Goal: Information Seeking & Learning: Learn about a topic

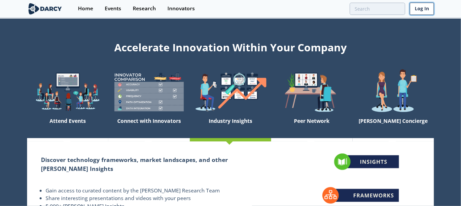
click at [419, 11] on link "Log In" at bounding box center [422, 9] width 24 height 12
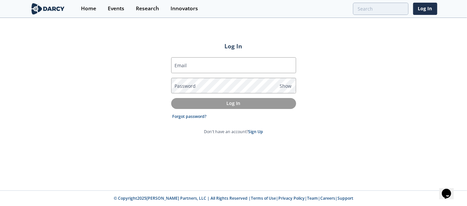
click at [177, 63] on label "Email" at bounding box center [180, 65] width 12 height 7
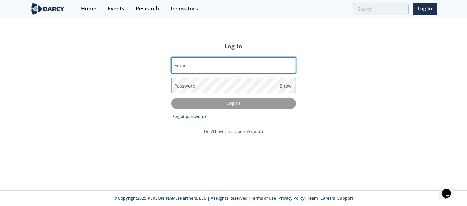
click at [177, 63] on input "Email" at bounding box center [233, 65] width 125 height 16
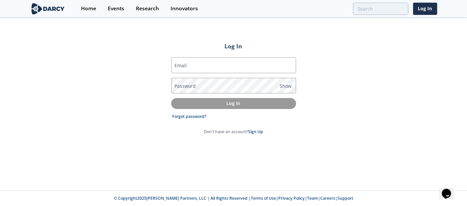
click at [180, 65] on label "Email" at bounding box center [180, 65] width 12 height 7
click at [180, 65] on input "Email" at bounding box center [233, 65] width 125 height 16
click at [182, 66] on label "Email" at bounding box center [180, 65] width 12 height 7
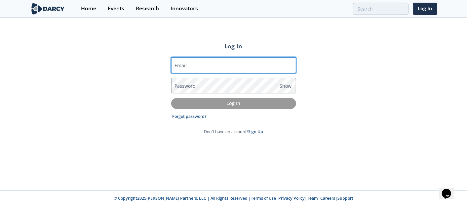
click at [182, 66] on input "Email" at bounding box center [233, 65] width 125 height 16
click at [192, 67] on input "Email" at bounding box center [233, 65] width 125 height 16
type input "frederic.du-pre-de-saint-maur@totalenergies.com"
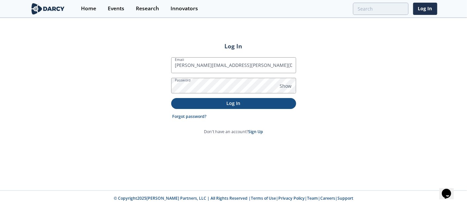
click at [215, 100] on p "Log In" at bounding box center [234, 102] width 116 height 7
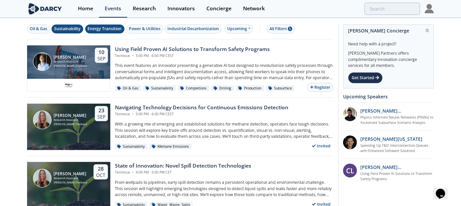
click at [115, 26] on div "Energy Transition" at bounding box center [105, 29] width 34 height 6
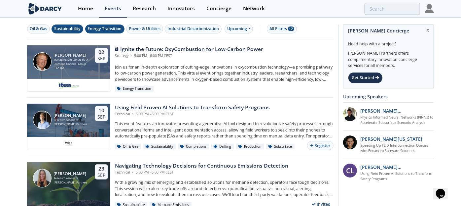
click at [72, 27] on div "Sustainability" at bounding box center [67, 29] width 26 height 6
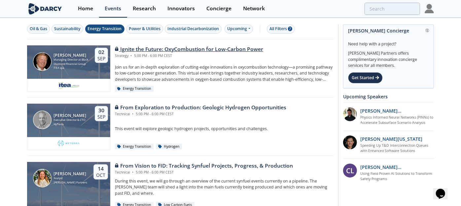
click at [154, 50] on div "Ignite the Future: OxyCombustion for Low-Carbon Power" at bounding box center [189, 49] width 148 height 8
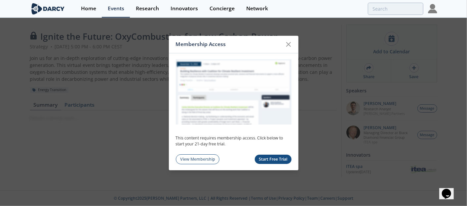
click at [288, 42] on icon at bounding box center [288, 44] width 8 height 8
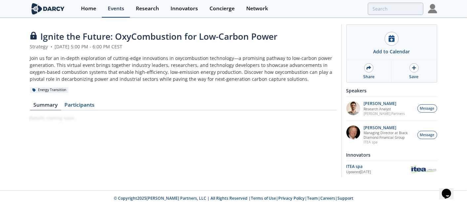
click at [106, 10] on link "Events" at bounding box center [116, 9] width 28 height 18
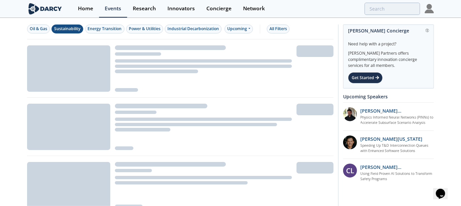
click at [81, 26] on button "Sustainability" at bounding box center [68, 28] width 32 height 9
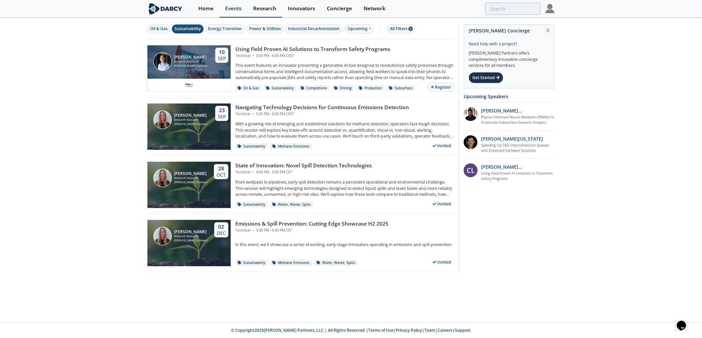
click at [273, 9] on div "Research" at bounding box center [264, 8] width 23 height 5
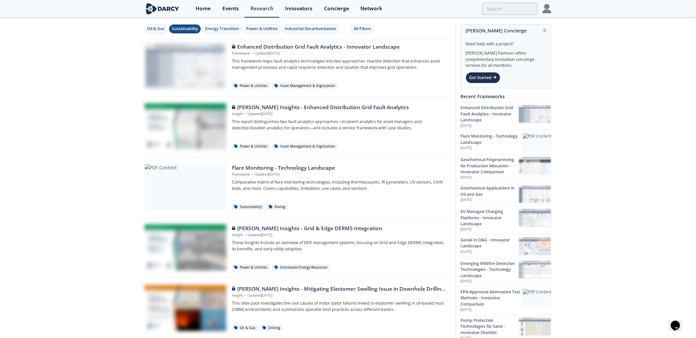
click at [187, 26] on div "Sustainability" at bounding box center [185, 29] width 26 height 6
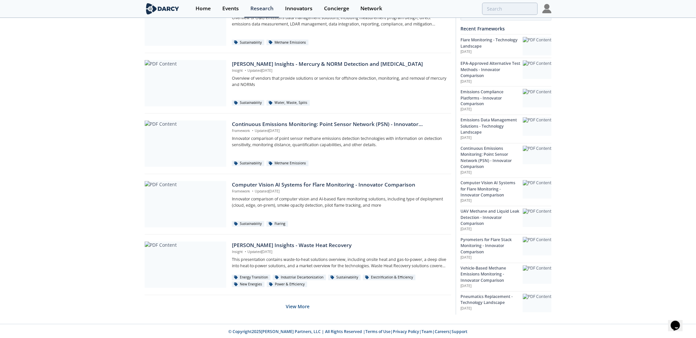
scroll to position [348, 0]
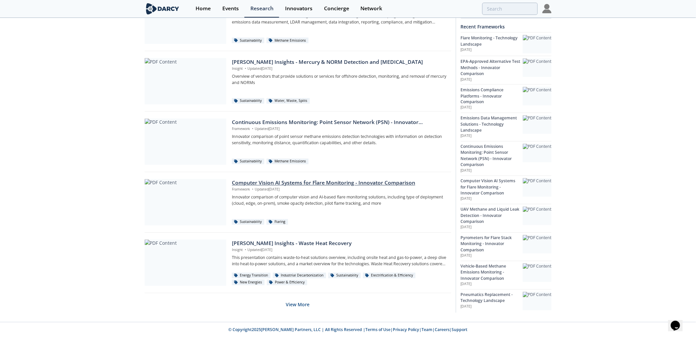
click at [308, 186] on div "Computer Vision AI Systems for Flare Monitoring - Innovator Comparison" at bounding box center [339, 183] width 214 height 8
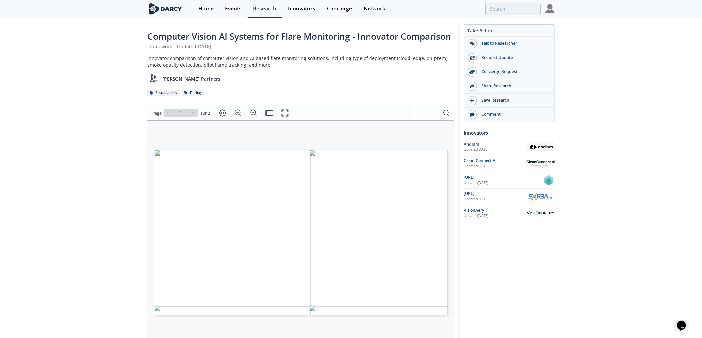
type input "2"
drag, startPoint x: 283, startPoint y: 113, endPoint x: 285, endPoint y: 153, distance: 39.7
click at [283, 113] on icon "Fullscreen" at bounding box center [285, 113] width 8 height 8
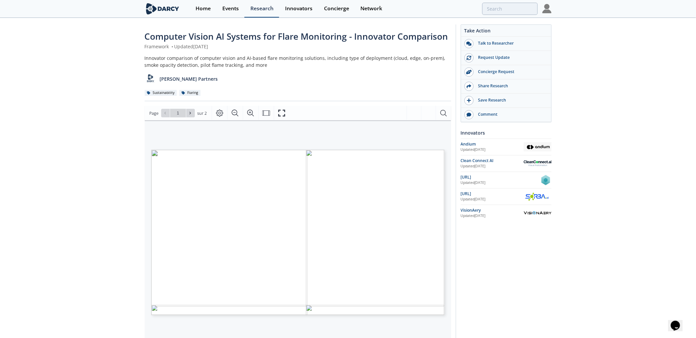
click at [262, 9] on div "Research" at bounding box center [261, 8] width 23 height 5
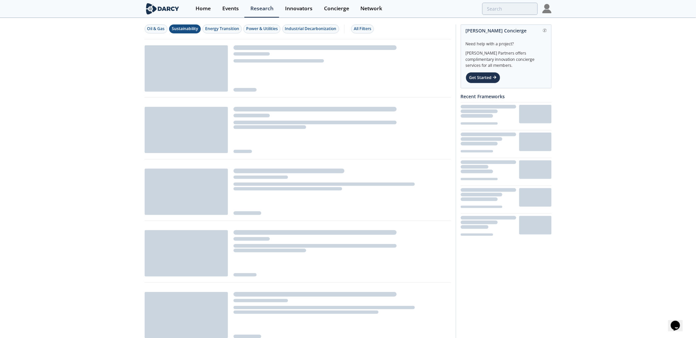
click at [189, 29] on div "Sustainability" at bounding box center [185, 29] width 26 height 6
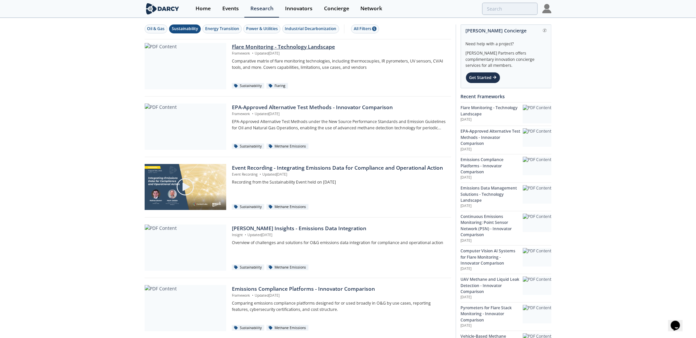
click at [296, 48] on div "Flare Monitoring - Technology Landscape" at bounding box center [339, 47] width 214 height 8
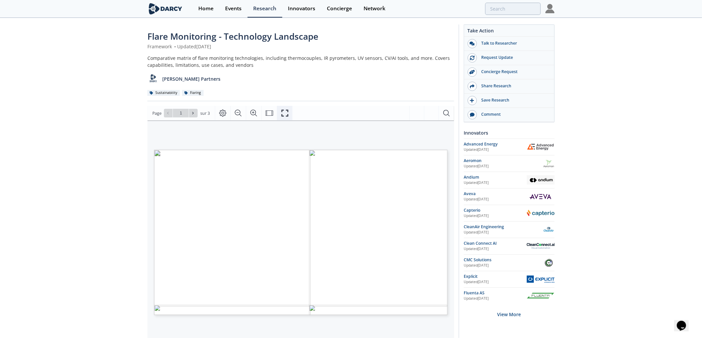
click at [281, 115] on icon "Fullscreen" at bounding box center [284, 113] width 7 height 7
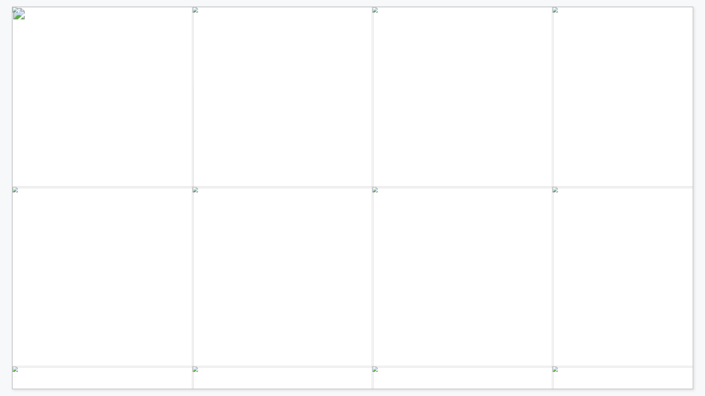
drag, startPoint x: 539, startPoint y: 132, endPoint x: 518, endPoint y: 121, distance: 23.8
click at [467, 121] on span "Suited for operational assurance" at bounding box center [514, 120] width 92 height 6
drag, startPoint x: 518, startPoint y: 122, endPoint x: 510, endPoint y: 122, distance: 8.3
click at [467, 122] on span "Extremely fast response" at bounding box center [502, 120] width 69 height 6
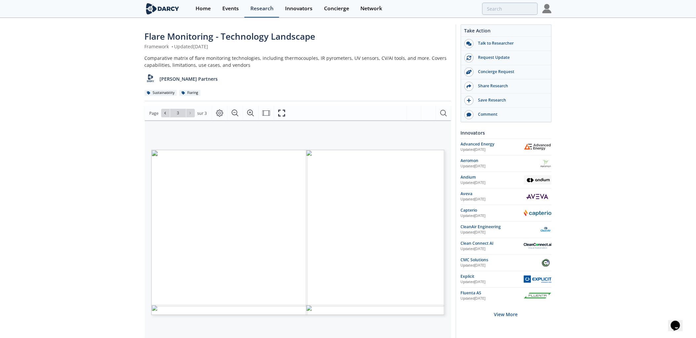
click at [260, 6] on div "Research" at bounding box center [261, 8] width 23 height 5
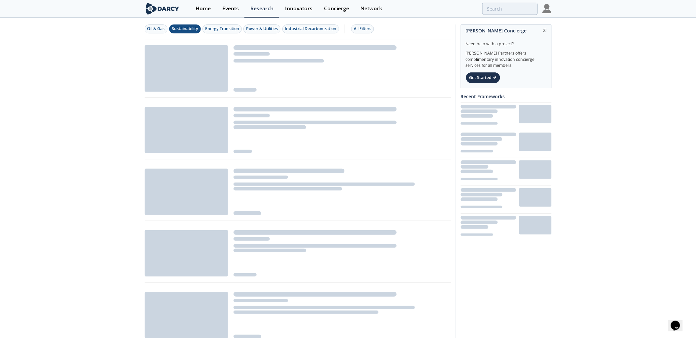
click at [190, 31] on div "Sustainability" at bounding box center [185, 29] width 26 height 6
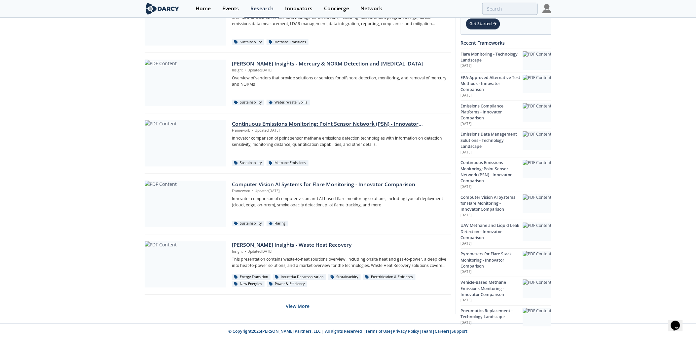
scroll to position [348, 0]
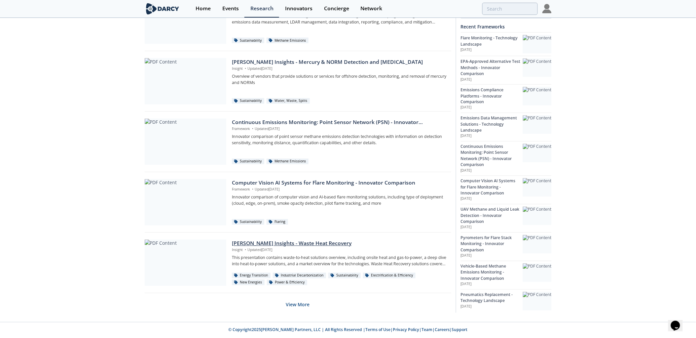
click at [317, 205] on div "Darcy Insights - Waste Heat Recovery" at bounding box center [339, 244] width 214 height 8
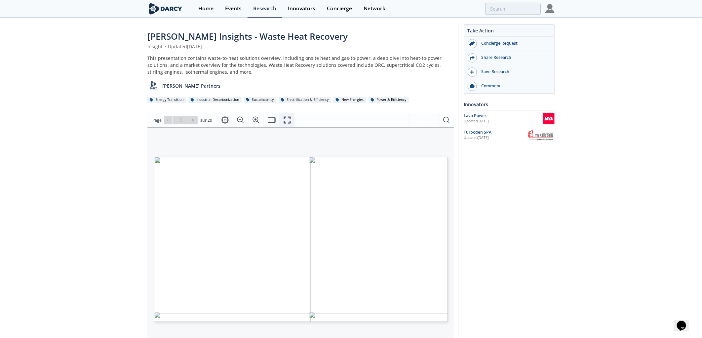
drag, startPoint x: 291, startPoint y: 120, endPoint x: 293, endPoint y: 160, distance: 39.7
click at [291, 120] on button "Fullscreen" at bounding box center [287, 120] width 16 height 15
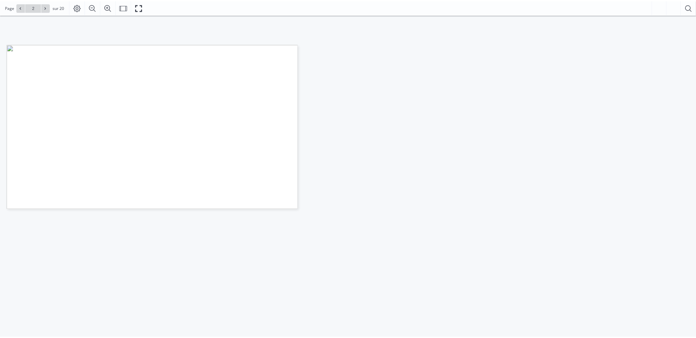
scroll to position [147, 0]
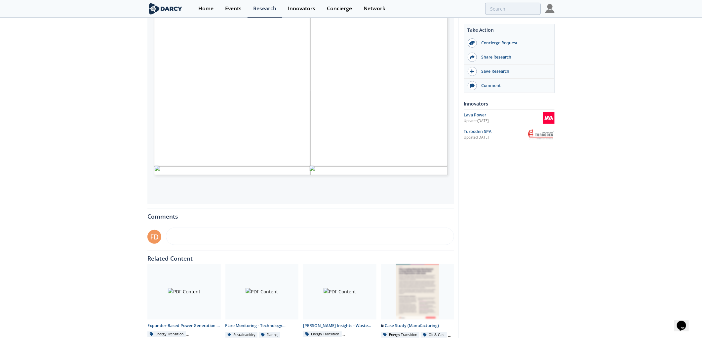
type input "3"
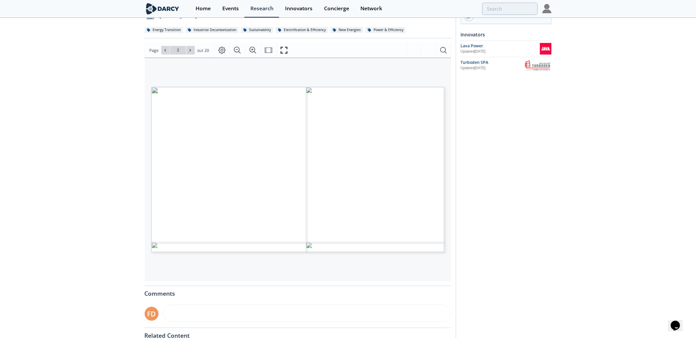
scroll to position [0, 0]
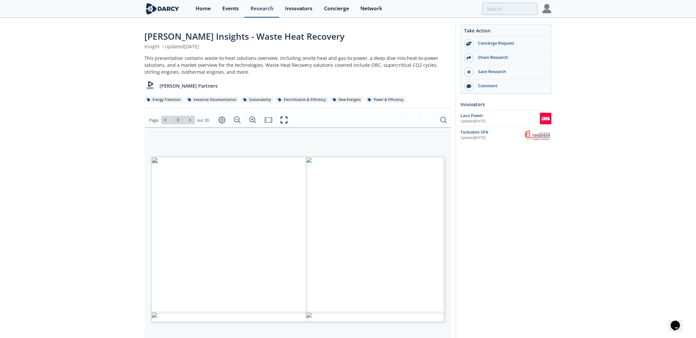
click at [258, 12] on link "Research" at bounding box center [262, 9] width 35 height 18
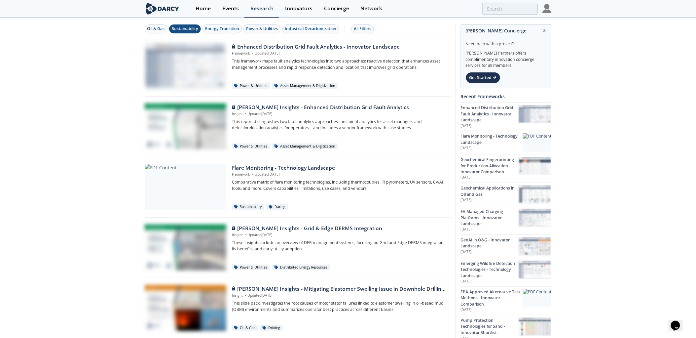
click at [186, 28] on div "Sustainability" at bounding box center [185, 29] width 26 height 6
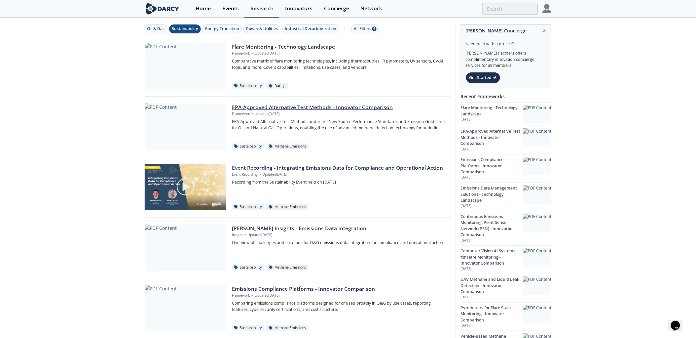
click at [384, 110] on div "EPA-Approved Alternative Test Methods - Innovator Comparison" at bounding box center [339, 107] width 214 height 8
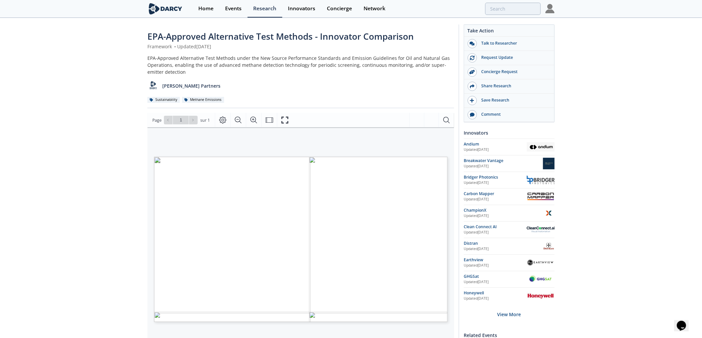
drag, startPoint x: 302, startPoint y: 215, endPoint x: 329, endPoint y: 228, distance: 30.3
click at [288, 121] on button "Fullscreen" at bounding box center [285, 120] width 16 height 15
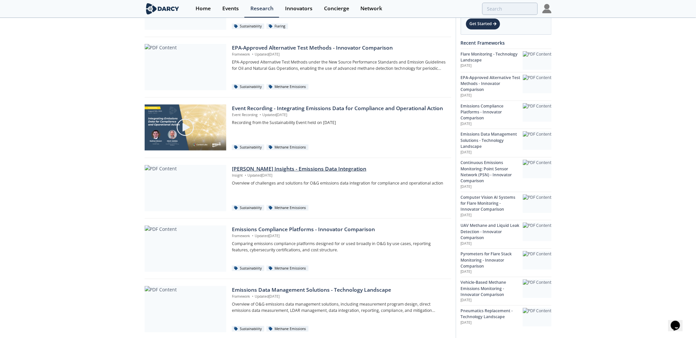
scroll to position [110, 0]
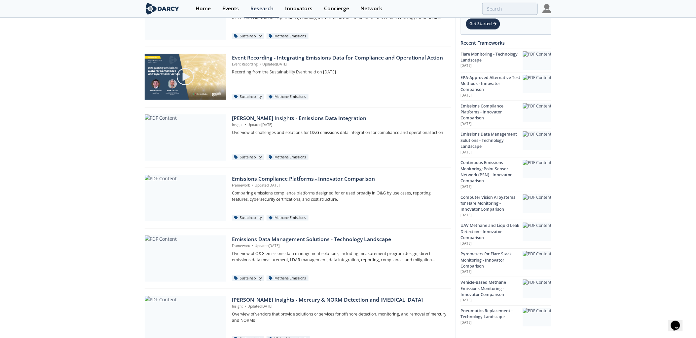
click at [305, 180] on div "Emissions Compliance Platforms - Innovator Comparison" at bounding box center [339, 179] width 214 height 8
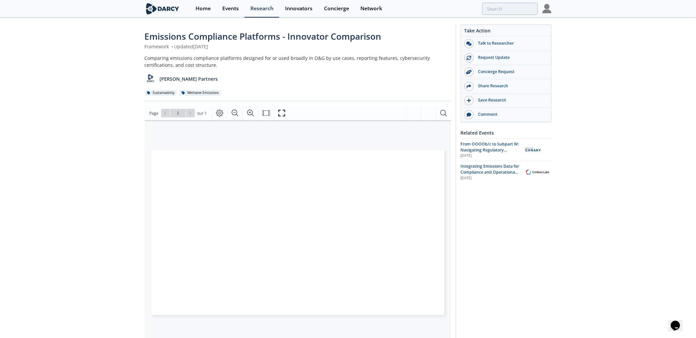
drag, startPoint x: 305, startPoint y: 180, endPoint x: 115, endPoint y: 172, distance: 190.1
click at [115, 172] on div "Emissions Compliance Platforms - Innovator Comparison Framework • Updated Augus…" at bounding box center [348, 255] width 696 height 473
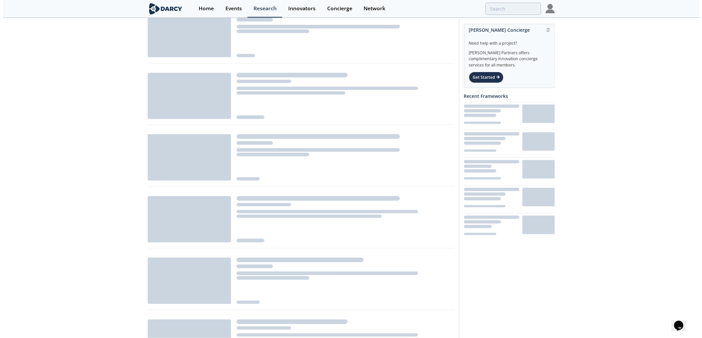
scroll to position [110, 0]
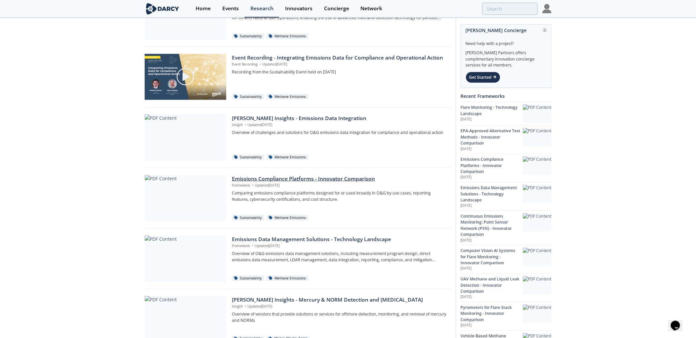
click at [253, 175] on div "Emissions Compliance Platforms - Innovator Comparison" at bounding box center [339, 179] width 214 height 8
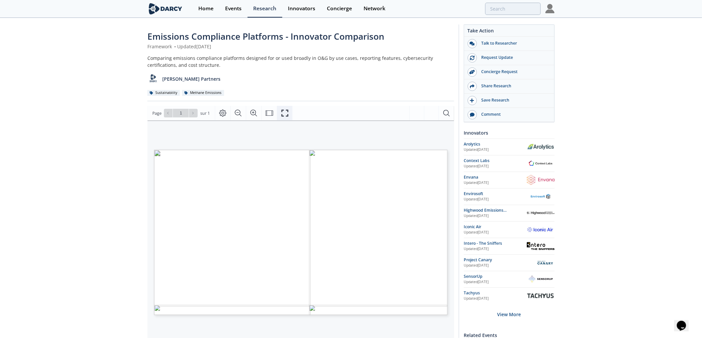
click at [286, 116] on icon "Fullscreen" at bounding box center [284, 113] width 7 height 7
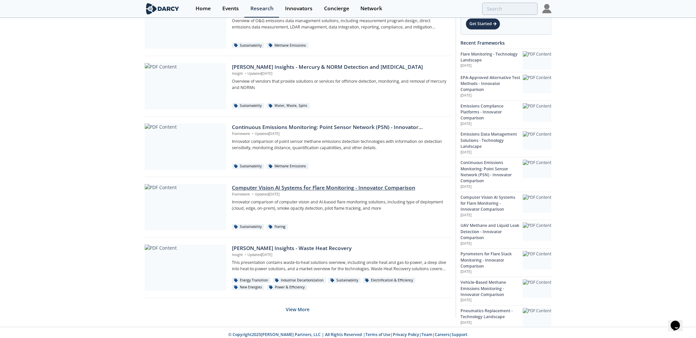
scroll to position [348, 0]
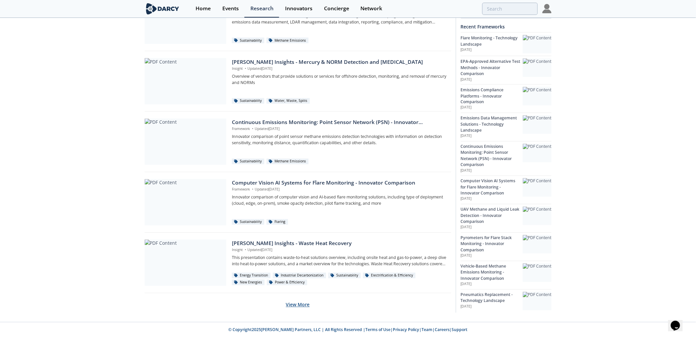
click at [293, 205] on button "View More" at bounding box center [298, 304] width 24 height 16
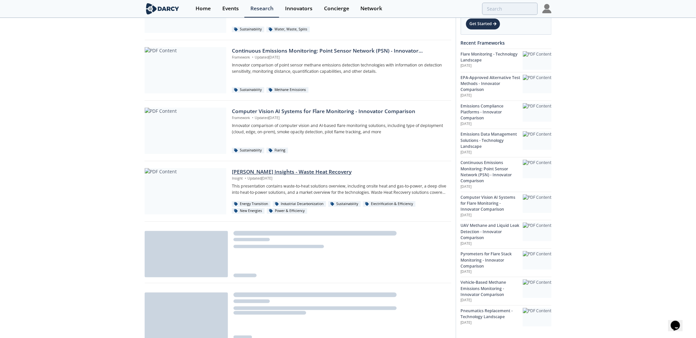
scroll to position [421, 0]
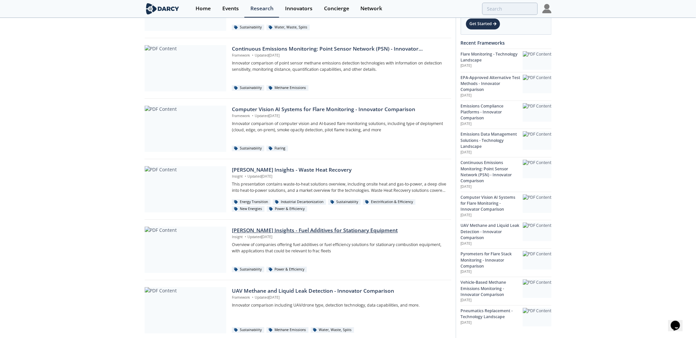
click at [286, 205] on div "Darcy Insights - Fuel Additives for Stationary Equipment" at bounding box center [339, 231] width 214 height 8
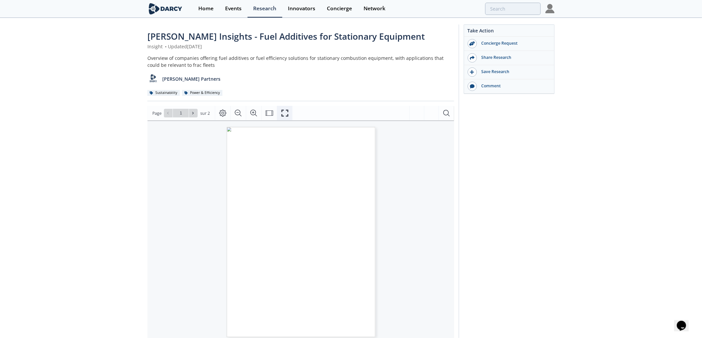
drag, startPoint x: 285, startPoint y: 112, endPoint x: 287, endPoint y: 152, distance: 39.7
click at [285, 112] on icon "Fullscreen" at bounding box center [285, 113] width 8 height 8
click at [282, 115] on icon "Fullscreen" at bounding box center [285, 113] width 8 height 8
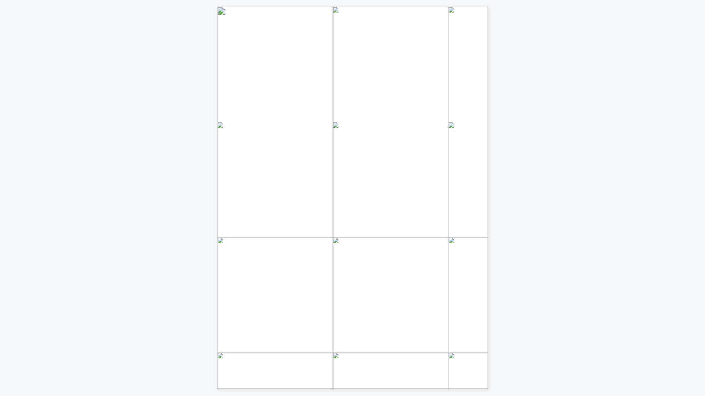
drag, startPoint x: 368, startPoint y: 222, endPoint x: 350, endPoint y: 214, distance: 20.1
click at [350, 205] on span "(cleaning engine components), and added lubricity (reducing friction and wear)." at bounding box center [363, 213] width 201 height 5
drag, startPoint x: 393, startPoint y: 142, endPoint x: 353, endPoint y: 135, distance: 40.6
click at [353, 135] on span "It’s also commercialized under" at bounding box center [379, 136] width 68 height 4
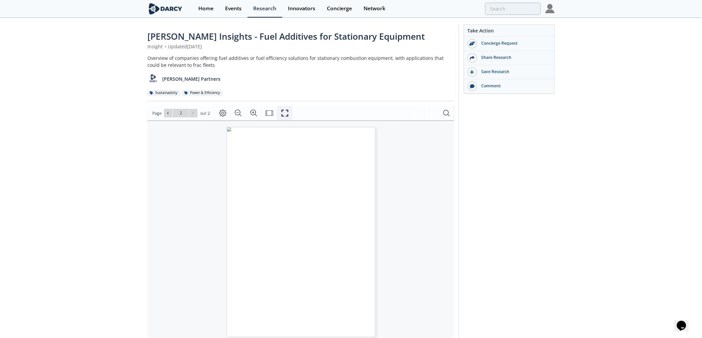
click at [288, 111] on button "Fullscreen" at bounding box center [285, 113] width 16 height 15
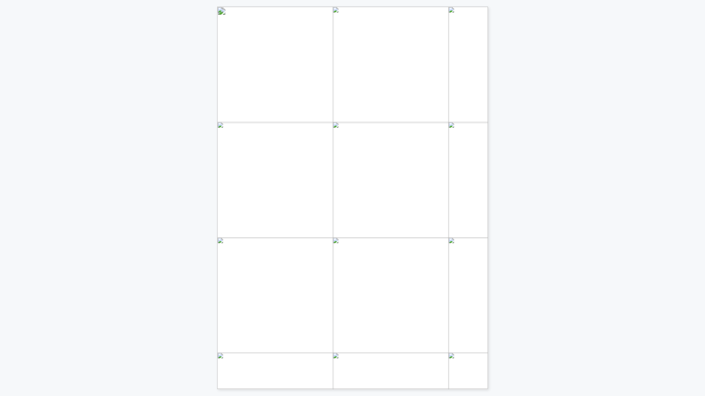
click at [275, 7] on div "Cummins ISX engine has shown fuel economy gains of 12–14%. The additive has cur…" at bounding box center [352, 7] width 271 height 0
drag, startPoint x: 356, startPoint y: 157, endPoint x: 264, endPoint y: 159, distance: 92.2
click at [264, 159] on span "Crown Carbon Reduction Technologies" at bounding box center [309, 158] width 94 height 5
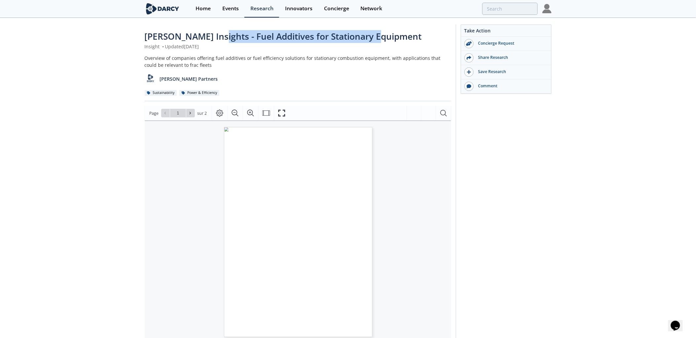
drag, startPoint x: 384, startPoint y: 34, endPoint x: 213, endPoint y: 30, distance: 171.2
click at [213, 30] on div "Darcy Insights - Fuel Additives for Stationary Equipment" at bounding box center [298, 36] width 307 height 13
copy span "Fuel Additives for Stationary Equipment"
click at [263, 11] on div "Research" at bounding box center [261, 8] width 23 height 5
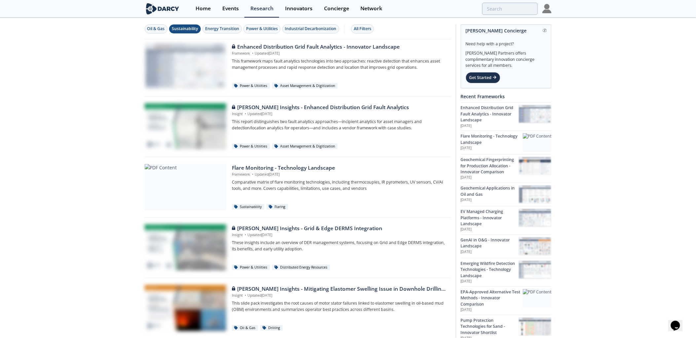
click at [188, 30] on div "Sustainability" at bounding box center [185, 29] width 26 height 6
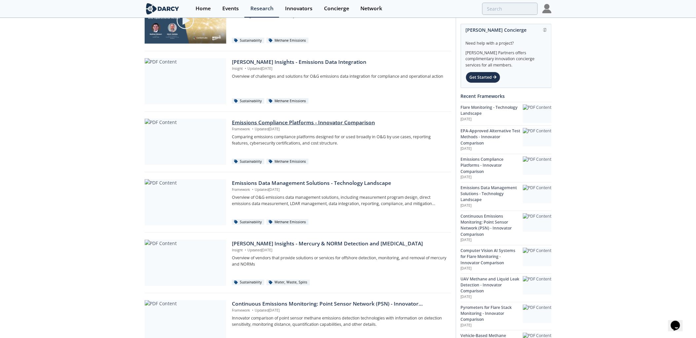
scroll to position [164, 0]
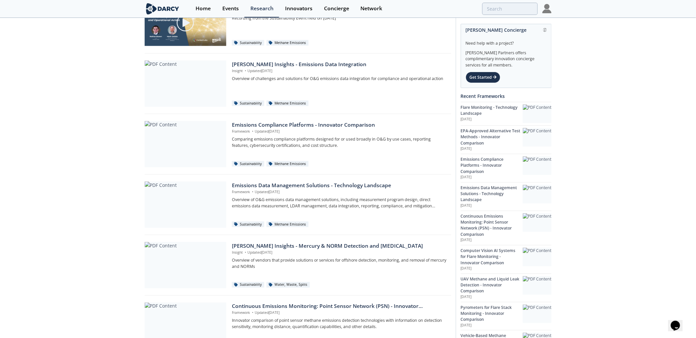
drag, startPoint x: 361, startPoint y: 145, endPoint x: 210, endPoint y: 179, distance: 155.1
drag, startPoint x: 210, startPoint y: 179, endPoint x: 60, endPoint y: 156, distance: 151.8
click at [60, 156] on div "Oil & Gas Sustainability Energy Transition Power & Utilities Industrial Decarbo…" at bounding box center [348, 180] width 696 height 651
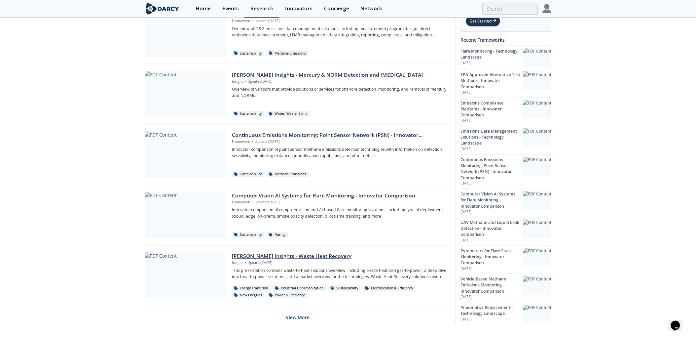
scroll to position [348, 0]
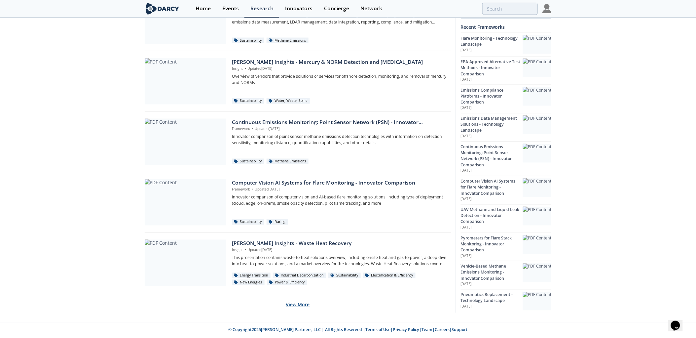
click at [301, 205] on button "View More" at bounding box center [298, 304] width 24 height 16
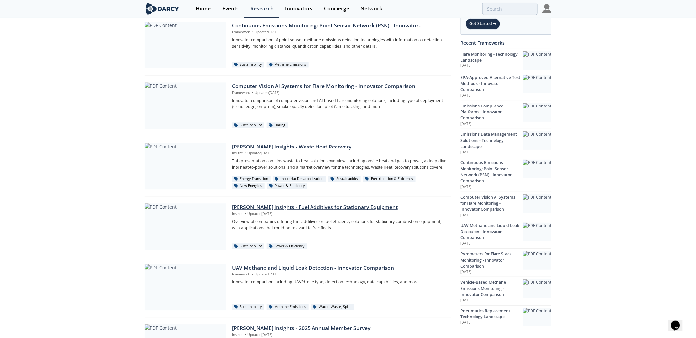
scroll to position [494, 0]
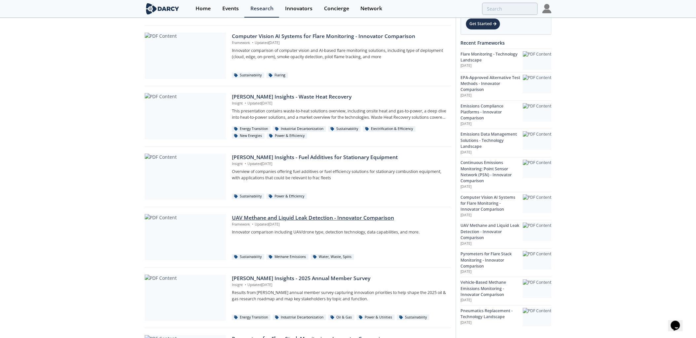
click at [314, 205] on div "UAV Methane and Liquid Leak Detection - Innovator Comparison" at bounding box center [339, 218] width 214 height 8
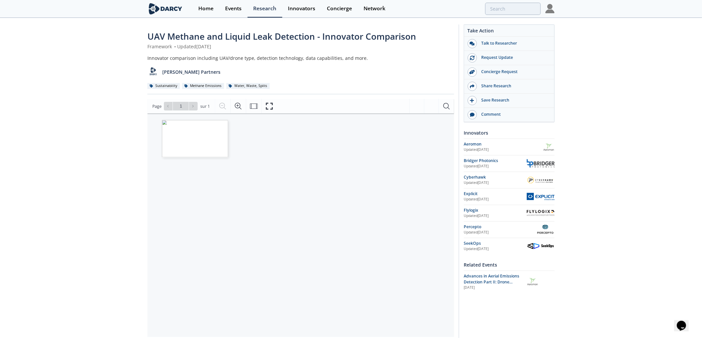
click at [190, 157] on img "Page 1" at bounding box center [195, 138] width 66 height 37
click at [250, 109] on icon "Adapter la largeur" at bounding box center [254, 105] width 8 height 5
click at [250, 110] on icon "Adapter la page" at bounding box center [254, 106] width 8 height 8
click at [443, 109] on icon "Rechercher dans le document" at bounding box center [446, 106] width 6 height 6
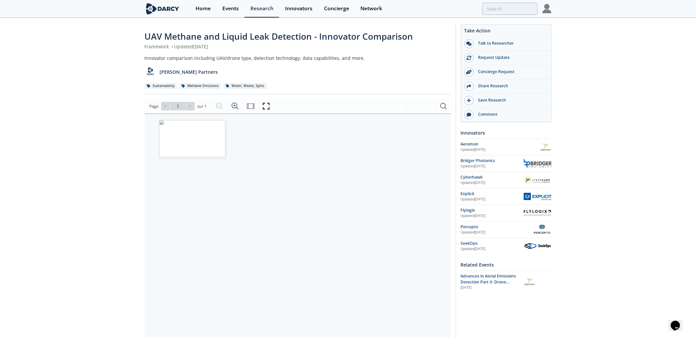
click at [133, 153] on div "UAV Methane and Liquid Leak Detection - Innovator Comparison Framework • Update…" at bounding box center [348, 252] width 696 height 466
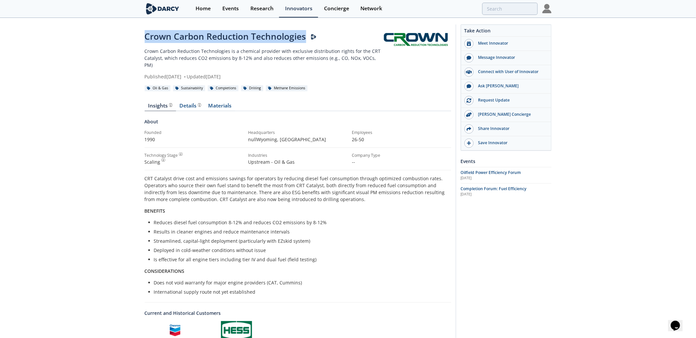
drag, startPoint x: 306, startPoint y: 37, endPoint x: 132, endPoint y: 38, distance: 174.5
click at [132, 38] on div "Crown Carbon Reduction Technologies Crown Carbon Reduction Technologies is a ch…" at bounding box center [348, 252] width 696 height 467
copy div "Crown Carbon Reduction Technologies"
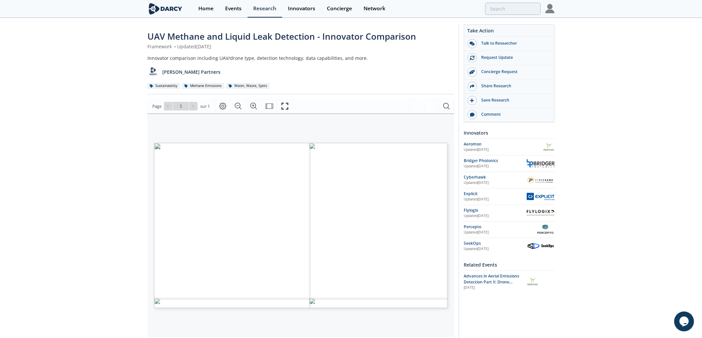
click at [286, 103] on icon "Fullscreen" at bounding box center [284, 106] width 7 height 7
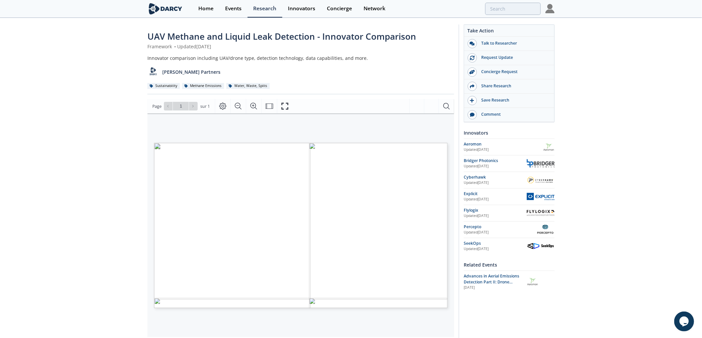
drag, startPoint x: 249, startPoint y: 208, endPoint x: 249, endPoint y: 200, distance: 7.9
drag, startPoint x: 249, startPoint y: 200, endPoint x: 217, endPoint y: 144, distance: 64.4
click at [217, 144] on span "INNOVATOR UAV TYPE DETECTION TECHNOLOGY/ METHOD GASES OTHER THAN CH4 LEAK RATE …" at bounding box center [289, 147] width 271 height 9
click at [285, 108] on icon "Fullscreen" at bounding box center [285, 106] width 8 height 8
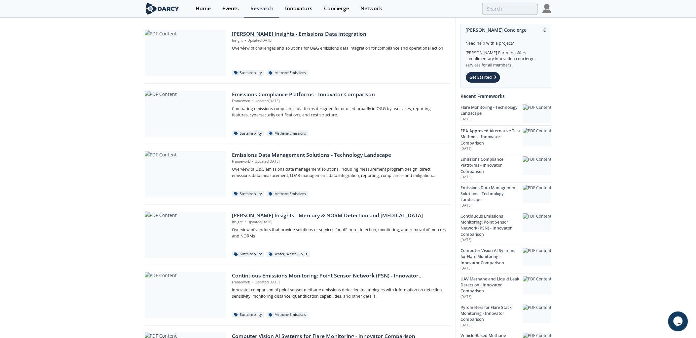
scroll to position [156, 0]
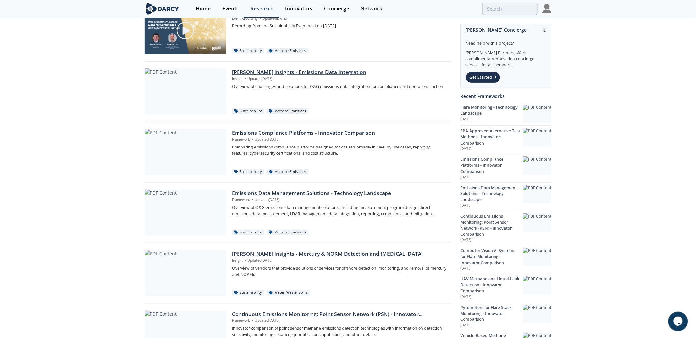
drag, startPoint x: 315, startPoint y: 91, endPoint x: 295, endPoint y: 98, distance: 21.7
drag, startPoint x: 295, startPoint y: 98, endPoint x: 96, endPoint y: 88, distance: 198.9
click at [96, 88] on div "Oil & Gas Sustainability Energy Transition Power & Utilities Industrial Decarbo…" at bounding box center [348, 188] width 696 height 651
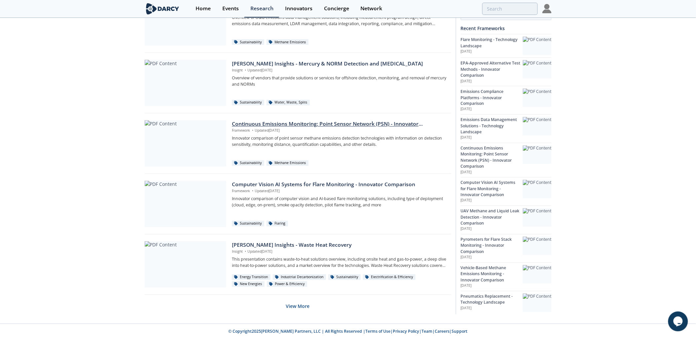
scroll to position [348, 0]
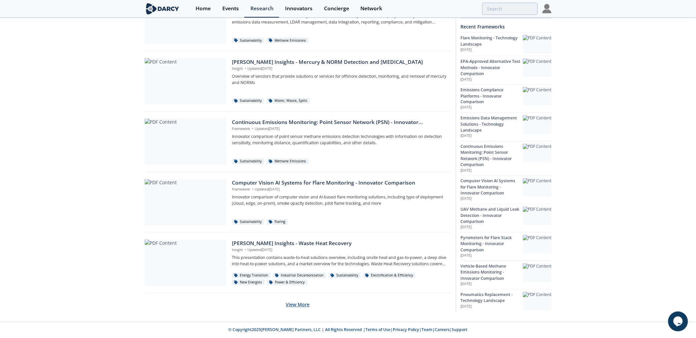
click at [302, 308] on button "View More" at bounding box center [298, 304] width 24 height 16
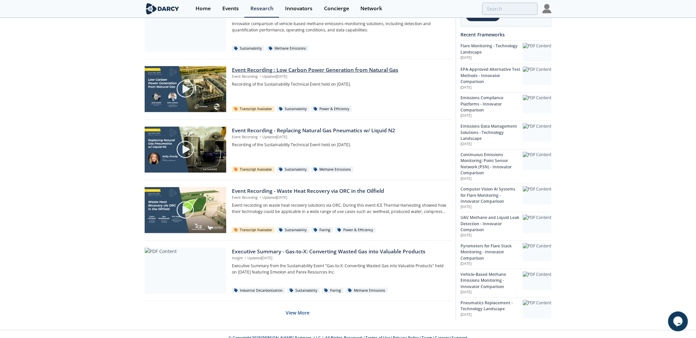
scroll to position [952, 0]
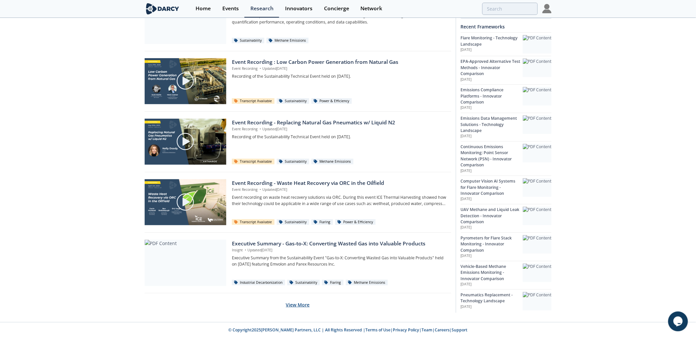
click at [301, 303] on button "View More" at bounding box center [298, 304] width 24 height 16
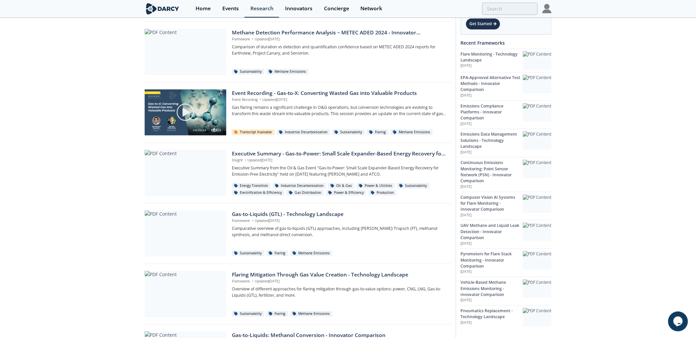
scroll to position [1466, 0]
click at [295, 216] on div "Gas-to-Liquids (GTL) - Technology Landscape" at bounding box center [339, 213] width 214 height 8
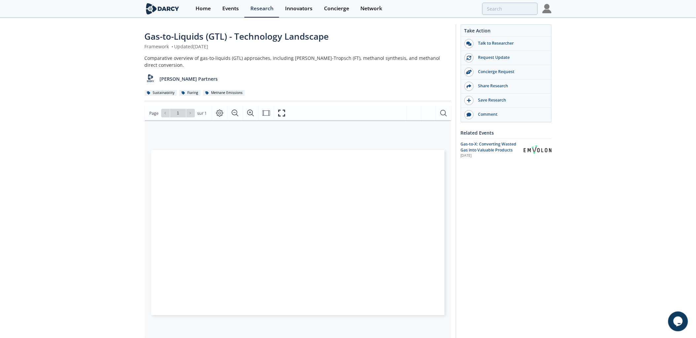
drag, startPoint x: 295, startPoint y: 216, endPoint x: 127, endPoint y: 177, distance: 172.6
click at [127, 177] on div "Gas-to-Liquids (GTL) - Technology Landscape Framework • Updated June 3, 2025 Co…" at bounding box center [348, 255] width 696 height 473
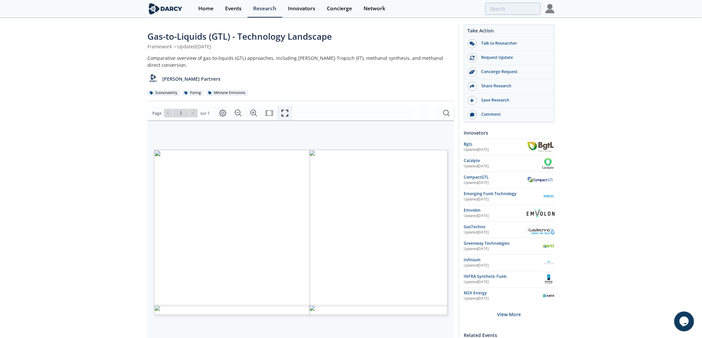
click at [288, 106] on button "Fullscreen" at bounding box center [285, 113] width 16 height 15
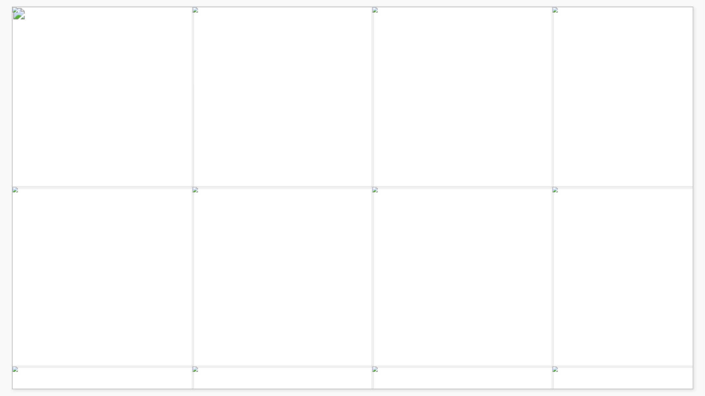
click at [176, 170] on span "Diesel, Naphtha, Gasoline, Jet Fuel, Wax" at bounding box center [208, 169] width 171 height 7
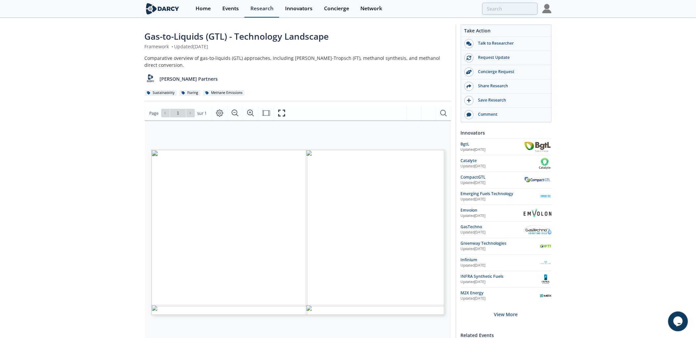
click at [258, 8] on div "Research" at bounding box center [261, 8] width 23 height 5
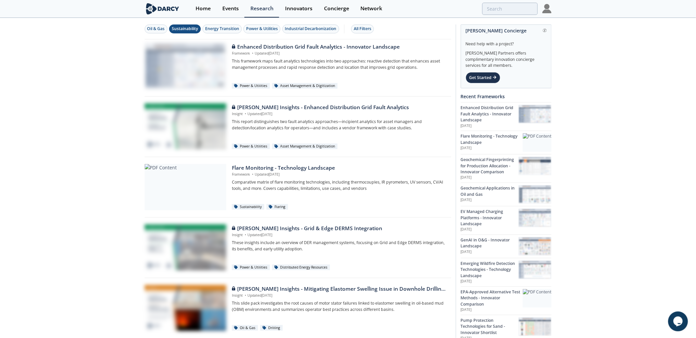
click at [193, 30] on div "Sustainability" at bounding box center [185, 29] width 26 height 6
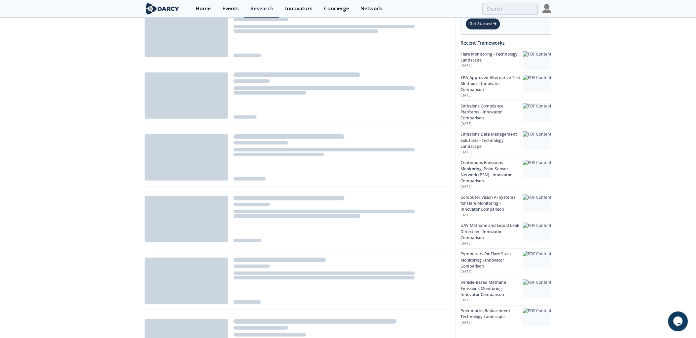
scroll to position [339, 0]
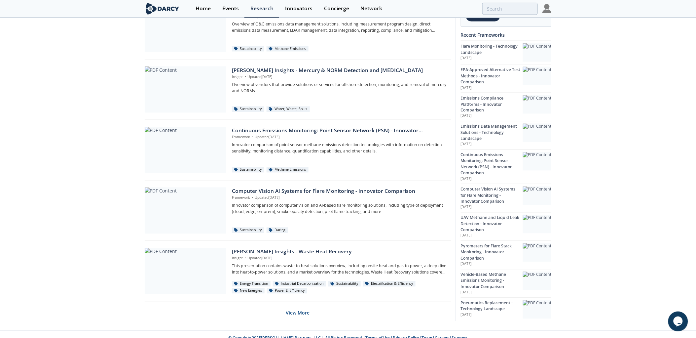
click at [311, 312] on div "Flare Monitoring - Technology Landscape Framework • Updated Aug 22, 2025 Compar…" at bounding box center [298, 10] width 307 height 621
click at [308, 312] on button "View More" at bounding box center [298, 313] width 24 height 16
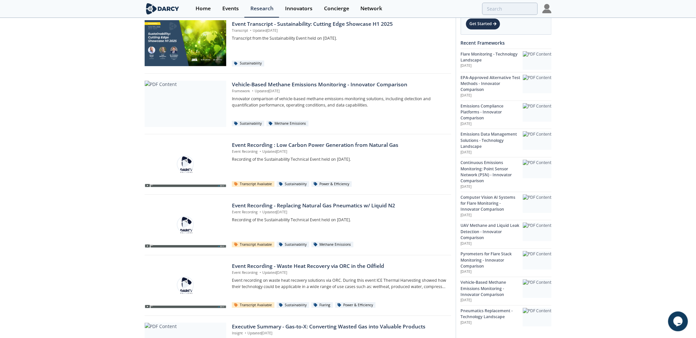
scroll to position [952, 0]
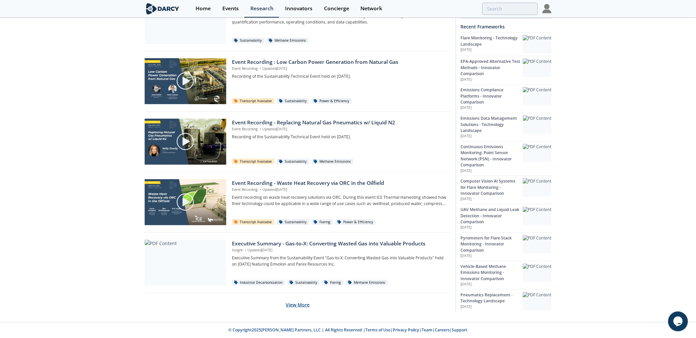
click at [301, 302] on button "View More" at bounding box center [298, 304] width 24 height 16
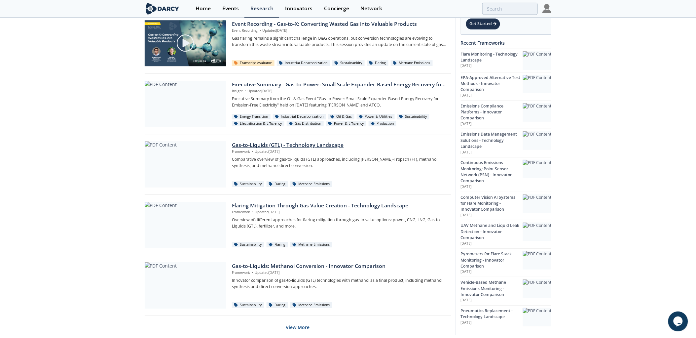
scroll to position [1540, 0]
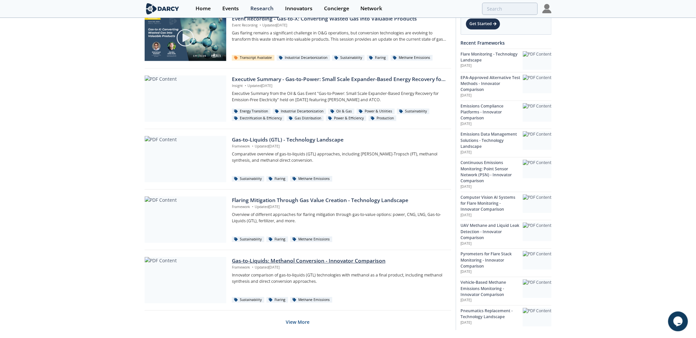
click at [309, 262] on div "Gas-to-Liquids: Methanol Conversion - Innovator Comparison" at bounding box center [339, 261] width 214 height 8
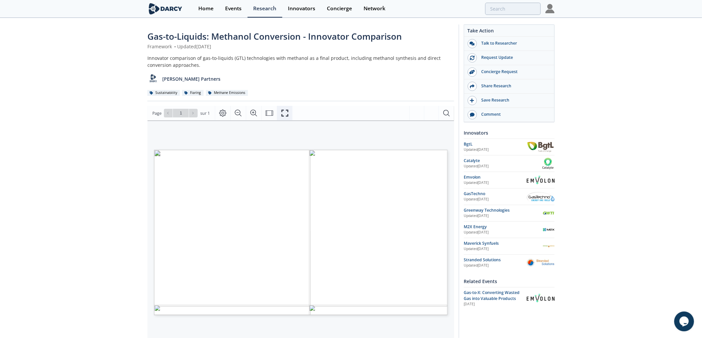
click at [283, 114] on icon "Fullscreen" at bounding box center [285, 113] width 8 height 8
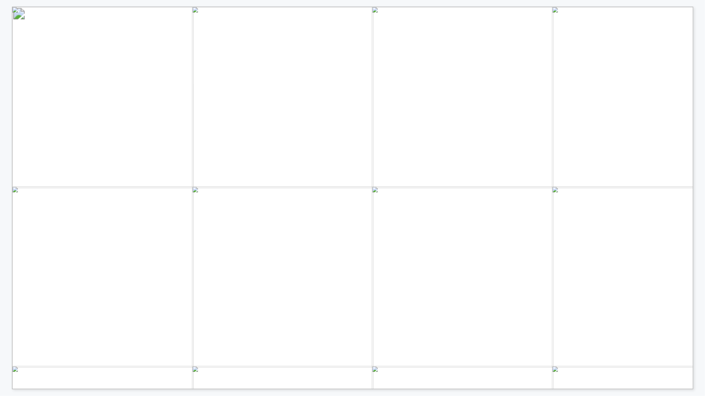
drag, startPoint x: 346, startPoint y: 84, endPoint x: 341, endPoint y: 86, distance: 5.0
drag, startPoint x: 87, startPoint y: 277, endPoint x: 627, endPoint y: 276, distance: 539.9
drag, startPoint x: 627, startPoint y: 276, endPoint x: 556, endPoint y: 284, distance: 70.9
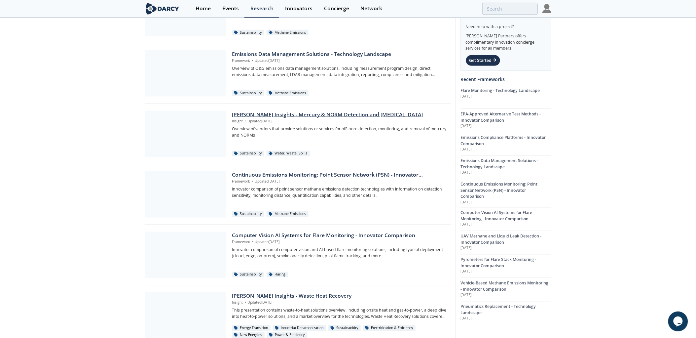
scroll to position [348, 0]
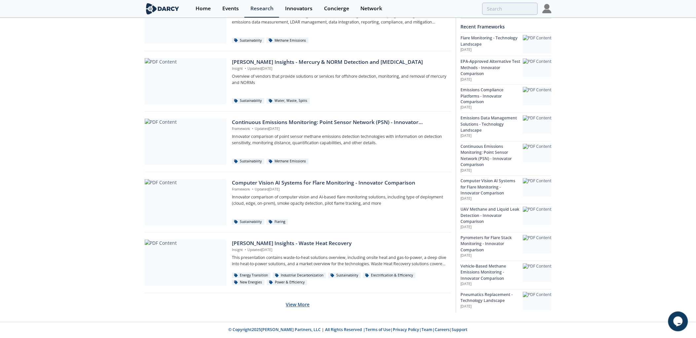
click at [292, 298] on button "View More" at bounding box center [298, 304] width 24 height 16
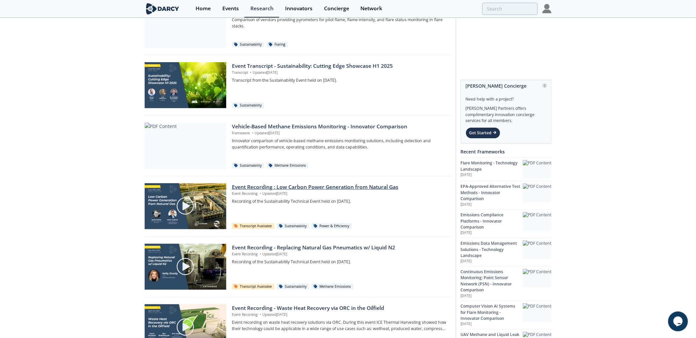
scroll to position [952, 0]
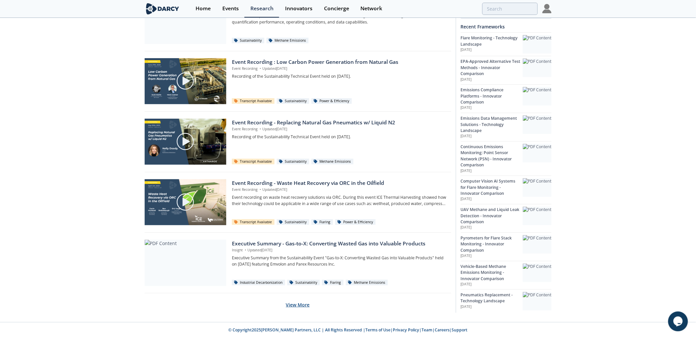
click at [293, 303] on button "View More" at bounding box center [298, 304] width 24 height 16
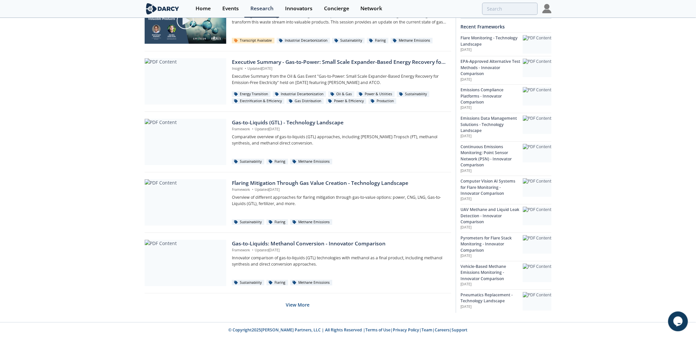
scroll to position [1557, 0]
click at [359, 185] on div "Flaring Mitigation Through Gas Value Creation - Technology Landscape" at bounding box center [339, 183] width 214 height 8
click at [291, 303] on button "View More" at bounding box center [298, 304] width 24 height 16
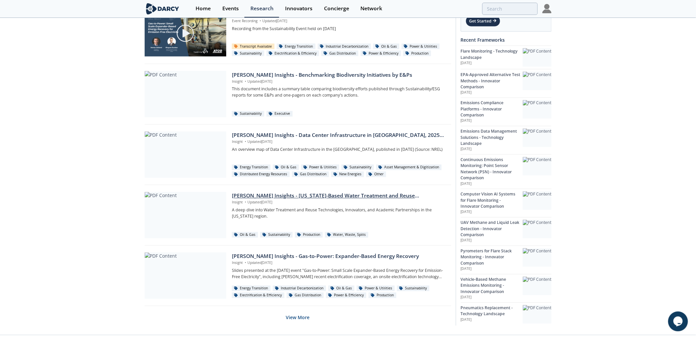
scroll to position [2162, 0]
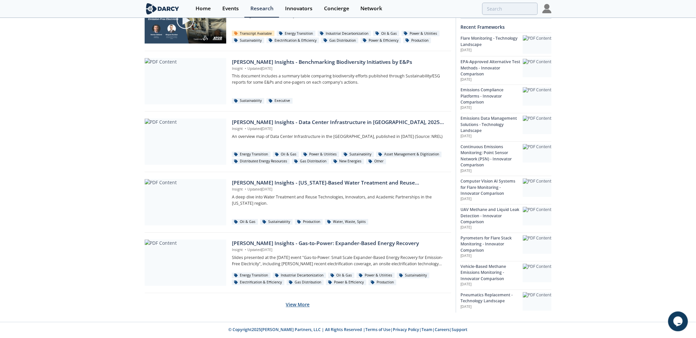
click at [296, 305] on button "View More" at bounding box center [298, 304] width 24 height 16
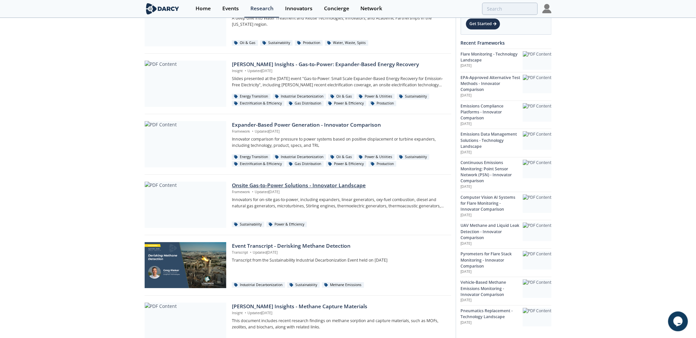
scroll to position [2345, 0]
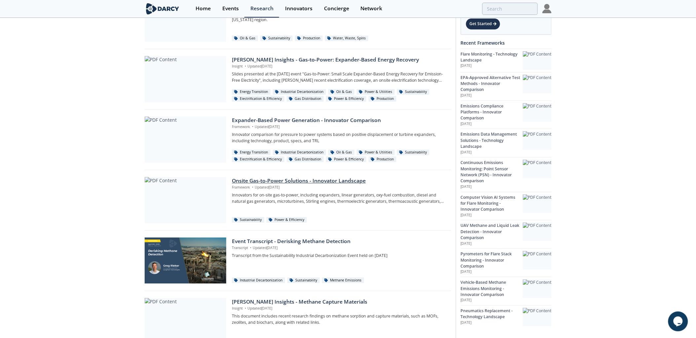
click at [301, 179] on div "Onsite Gas-to-Power Solutions - Innovator Landscape" at bounding box center [339, 181] width 214 height 8
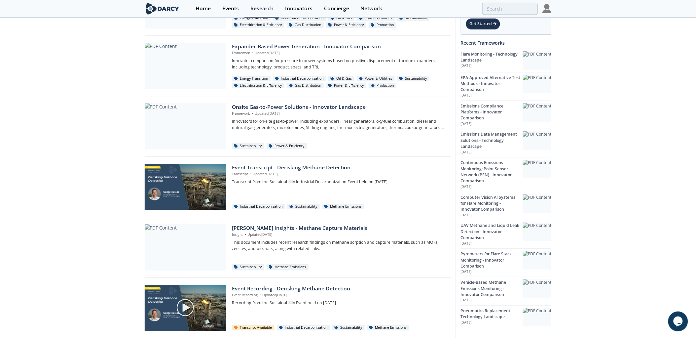
drag, startPoint x: 295, startPoint y: 236, endPoint x: 19, endPoint y: 232, distance: 276.6
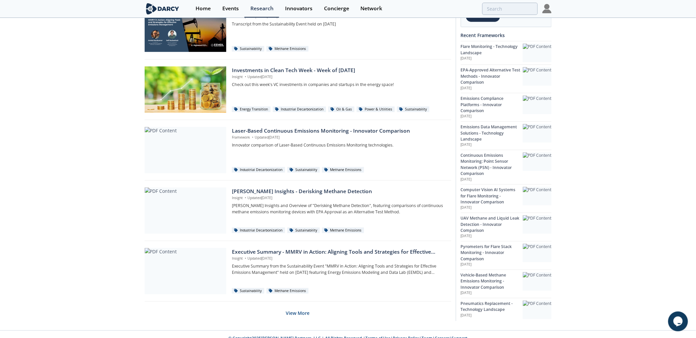
scroll to position [2767, 0]
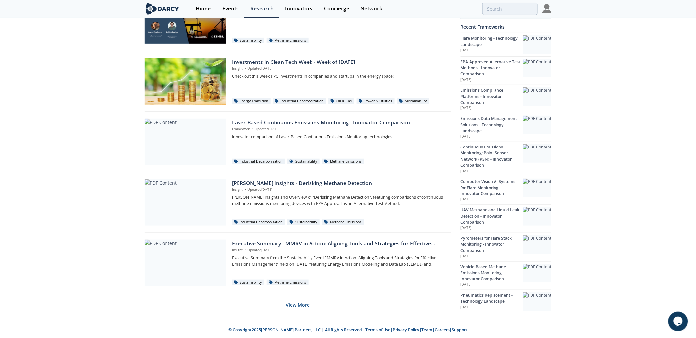
click at [297, 304] on button "View More" at bounding box center [298, 304] width 24 height 16
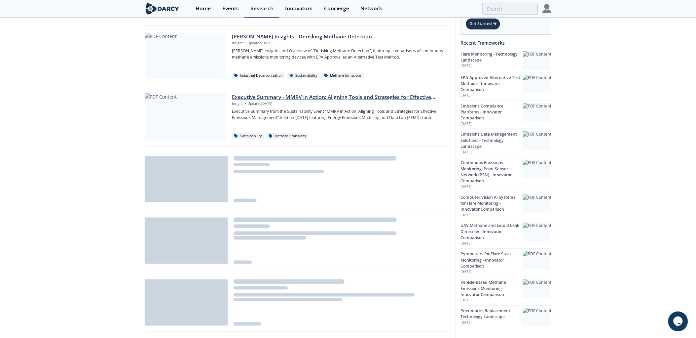
scroll to position [2913, 0]
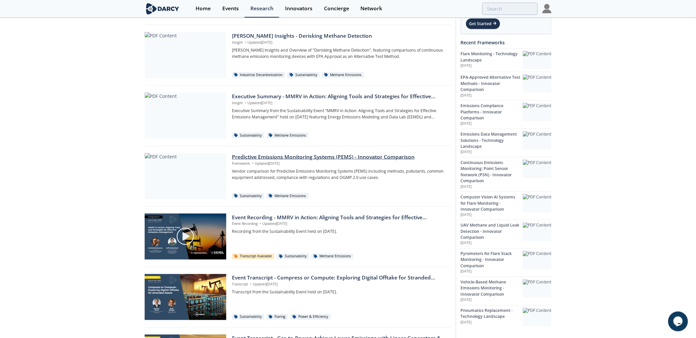
click at [281, 160] on div "Predictive Emissions Monitoring Systems (PEMS) - Innovator Comparison" at bounding box center [339, 157] width 214 height 8
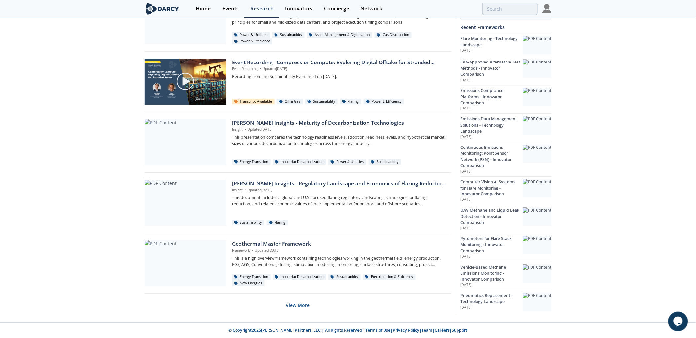
scroll to position [3372, 0]
click at [292, 246] on div "Geothermal Master Framework" at bounding box center [339, 244] width 214 height 8
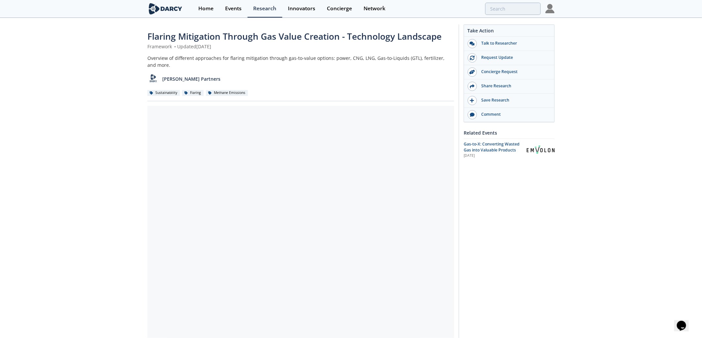
click at [224, 166] on div at bounding box center [300, 225] width 307 height 238
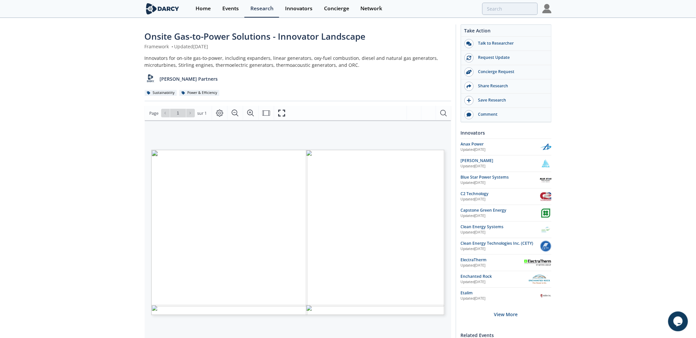
drag, startPoint x: 210, startPoint y: 224, endPoint x: 123, endPoint y: 227, distance: 87.3
click at [123, 227] on div "Onsite Gas-to-Power Solutions - Innovator Landscape Framework • Updated May 6, …" at bounding box center [348, 255] width 696 height 473
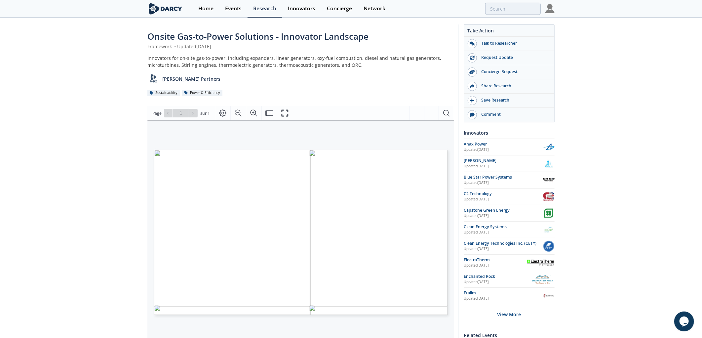
click at [440, 302] on span "Page 1" at bounding box center [561, 343] width 649 height 312
click at [440, 195] on span "Page 1" at bounding box center [561, 343] width 649 height 312
click at [359, 211] on span "Page 1" at bounding box center [561, 343] width 649 height 312
click at [284, 116] on icon "Fullscreen" at bounding box center [284, 113] width 7 height 7
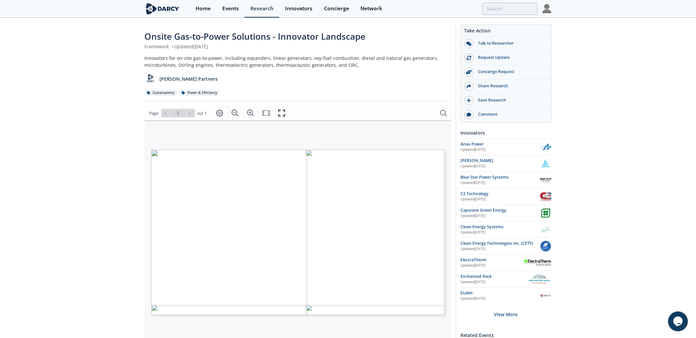
drag, startPoint x: 116, startPoint y: 96, endPoint x: 95, endPoint y: 130, distance: 39.4
click at [63, 132] on div "Onsite Gas-to-Power Solutions - Innovator Landscape Framework • Updated May 6, …" at bounding box center [348, 255] width 696 height 473
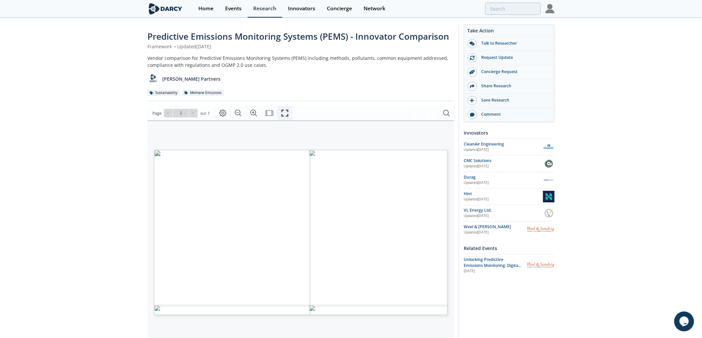
click at [283, 113] on icon "Fullscreen" at bounding box center [285, 113] width 8 height 8
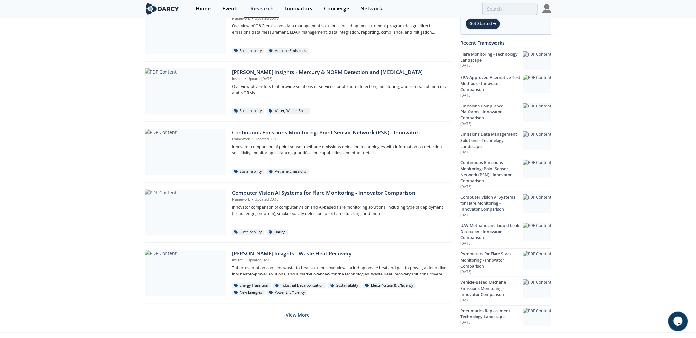
scroll to position [348, 0]
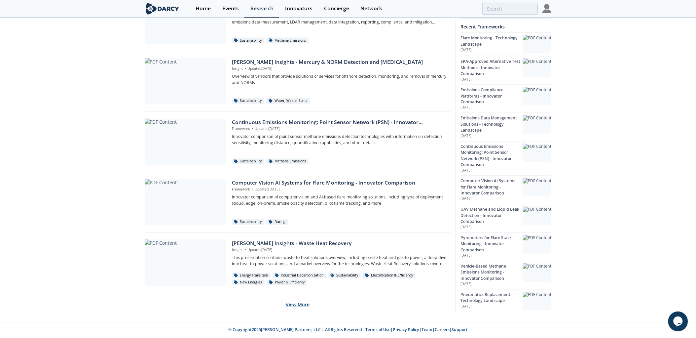
click at [302, 303] on button "View More" at bounding box center [298, 304] width 24 height 16
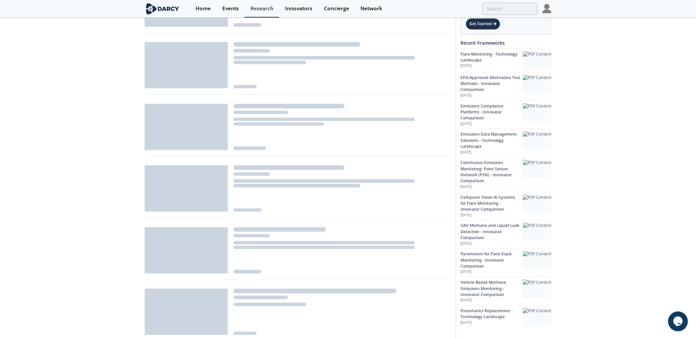
scroll to position [944, 0]
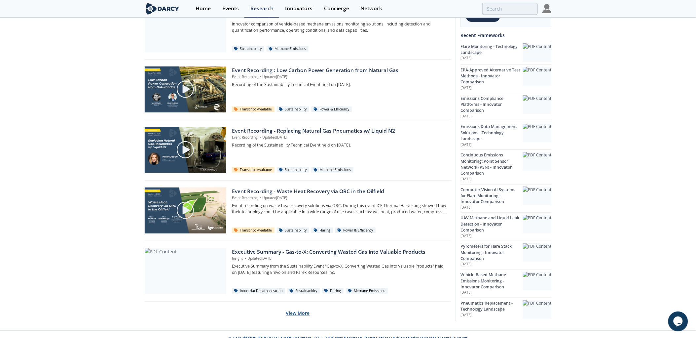
click at [299, 316] on button "View More" at bounding box center [298, 313] width 24 height 16
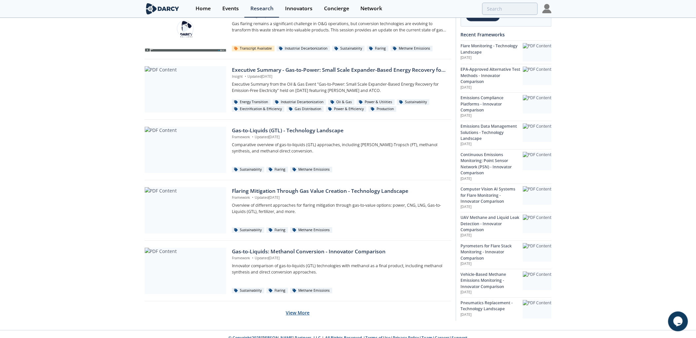
click at [293, 309] on button "View More" at bounding box center [298, 312] width 24 height 16
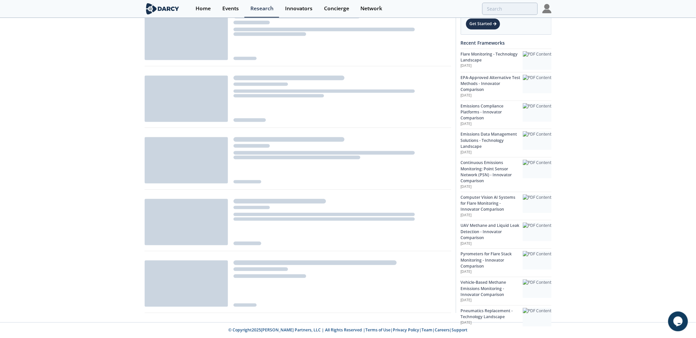
scroll to position [2154, 0]
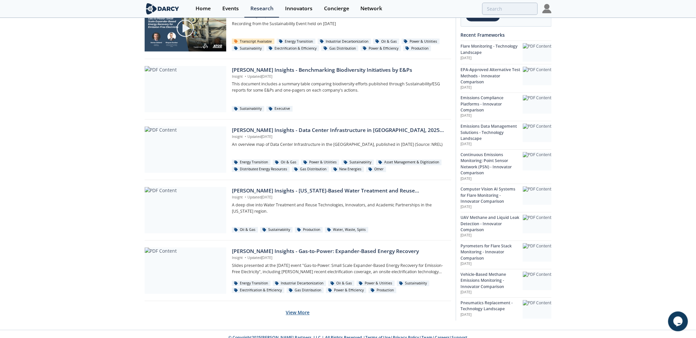
click at [293, 313] on button "View More" at bounding box center [298, 312] width 24 height 16
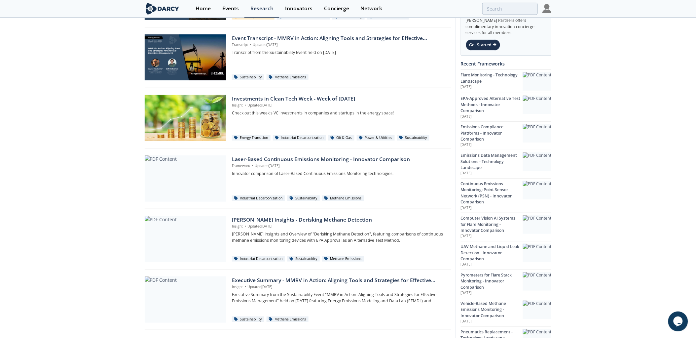
scroll to position [2767, 0]
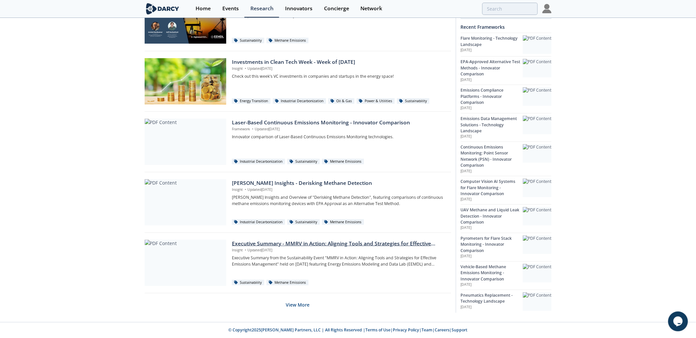
click at [298, 244] on div "Executive Summary - MMRV in Action: Aligning Tools and Strategies for Effective…" at bounding box center [339, 244] width 214 height 8
click at [296, 302] on button "View More" at bounding box center [298, 304] width 24 height 16
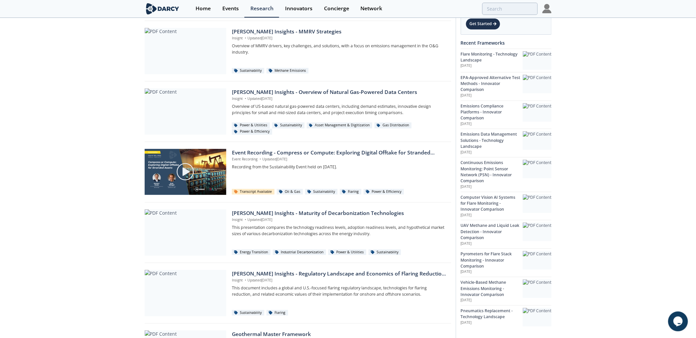
scroll to position [3372, 0]
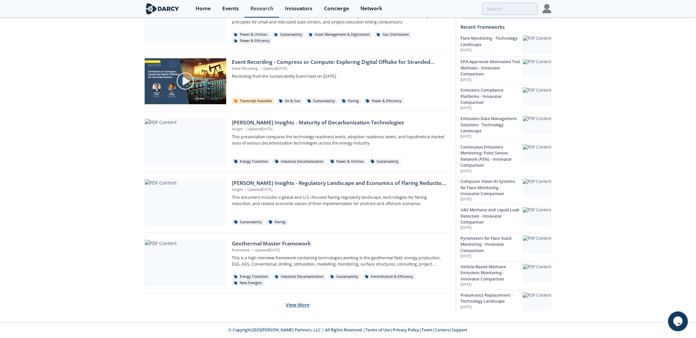
click at [302, 302] on button "View More" at bounding box center [298, 304] width 24 height 16
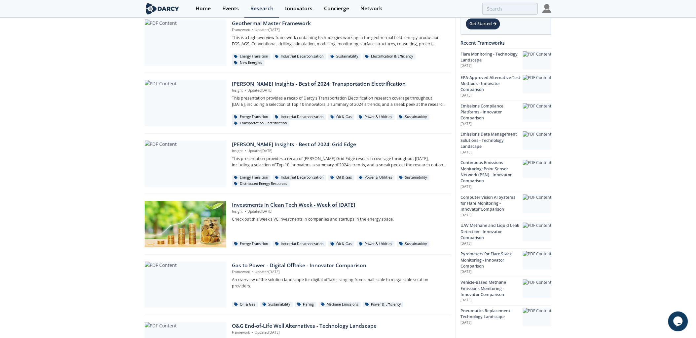
scroll to position [3665, 0]
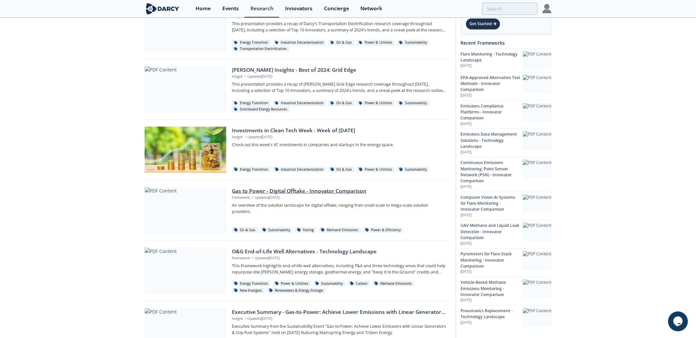
click at [289, 192] on div "Gas to Power - Digital Offtake - Innovator Comparison" at bounding box center [339, 191] width 214 height 8
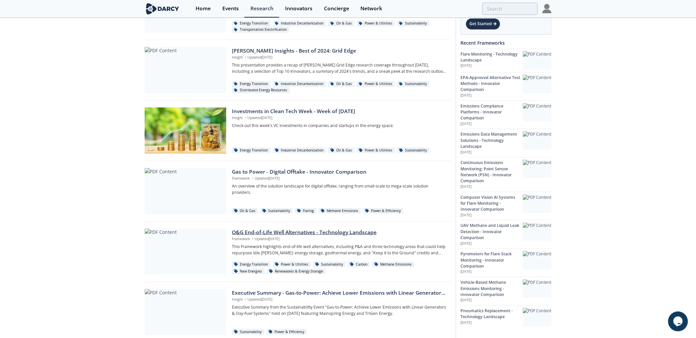
scroll to position [3702, 0]
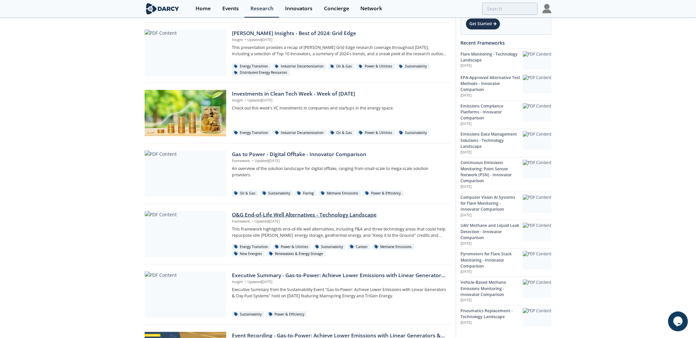
click at [262, 216] on div "O&G End-of-Life Well Alternatives - Technology Landscape" at bounding box center [339, 215] width 214 height 8
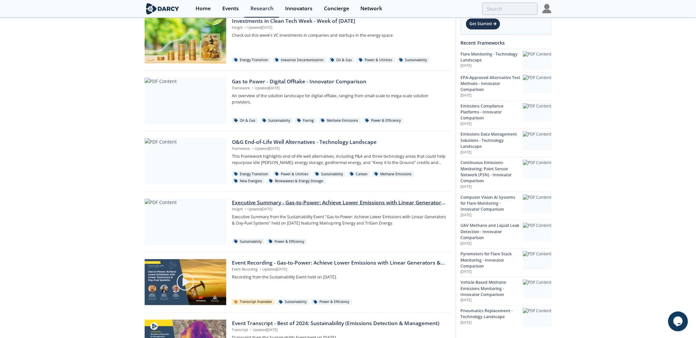
scroll to position [3775, 0]
click at [254, 203] on div "Executive Summary - Gas-to-Power: Achieve Lower Emissions with Linear Generator…" at bounding box center [339, 202] width 214 height 8
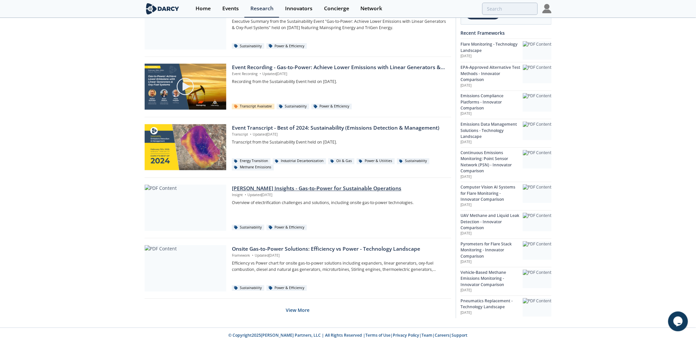
scroll to position [3976, 0]
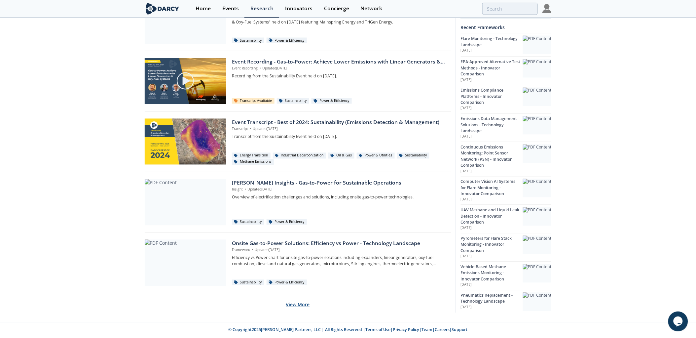
click at [292, 303] on button "View More" at bounding box center [298, 304] width 24 height 16
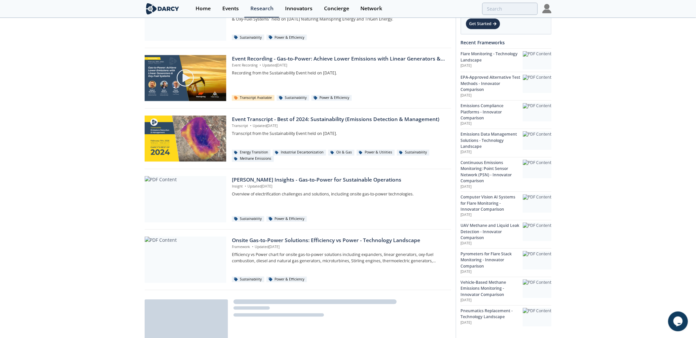
scroll to position [4086, 0]
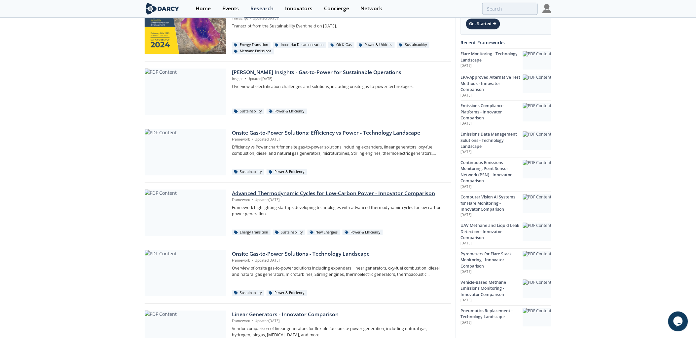
click at [293, 193] on div "Advanced Thermodynamic Cycles for Low-Carbon Power - Innovator Comparison" at bounding box center [339, 193] width 214 height 8
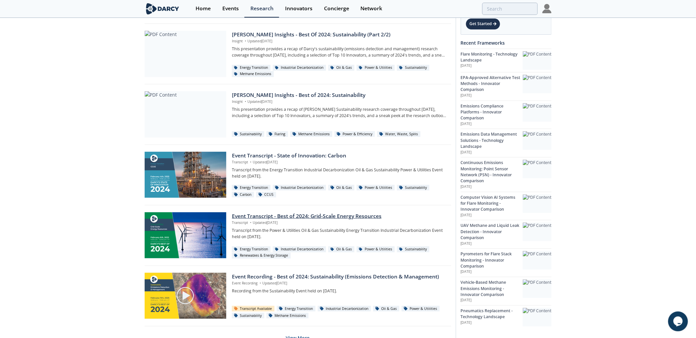
scroll to position [4581, 0]
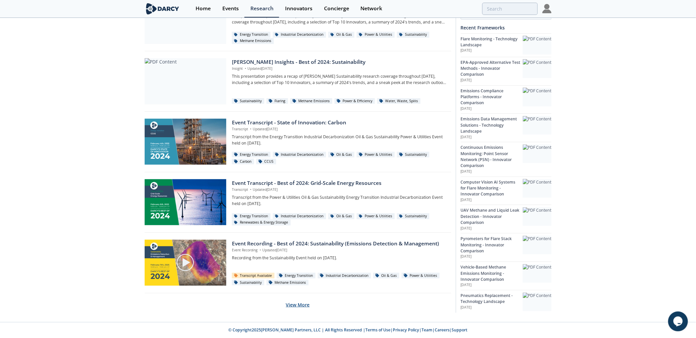
click at [292, 300] on button "View More" at bounding box center [298, 304] width 24 height 16
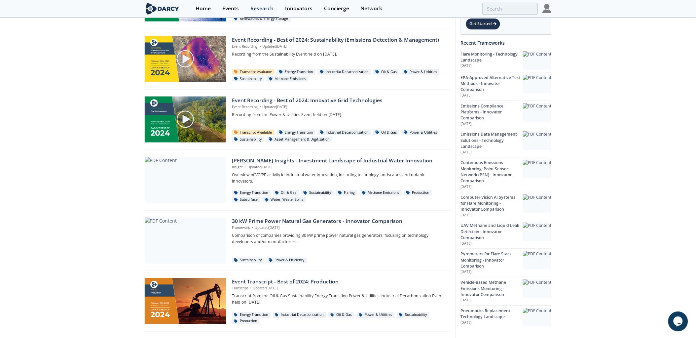
scroll to position [4801, 0]
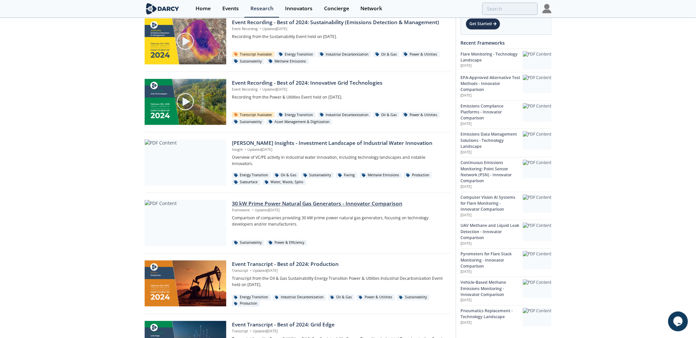
click at [289, 204] on div "30 kW Prime Power Natural Gas Generators - Innovator Comparison" at bounding box center [339, 204] width 214 height 8
drag, startPoint x: 289, startPoint y: 204, endPoint x: 111, endPoint y: 221, distance: 179.0
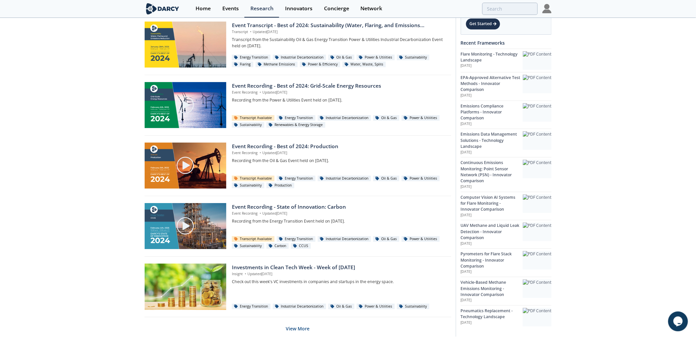
scroll to position [5186, 0]
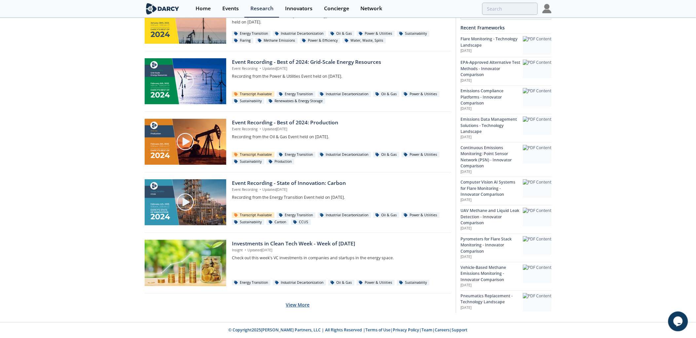
click at [301, 308] on button "View More" at bounding box center [298, 304] width 24 height 16
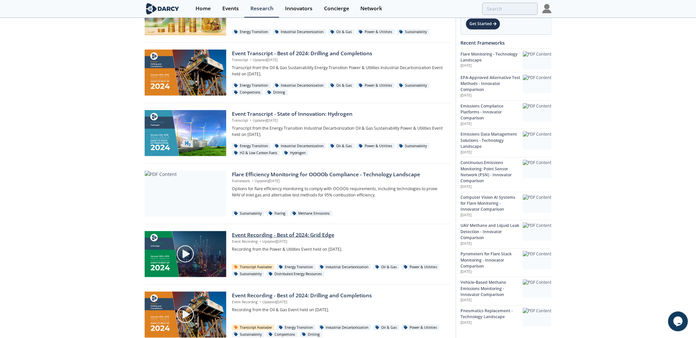
scroll to position [5443, 0]
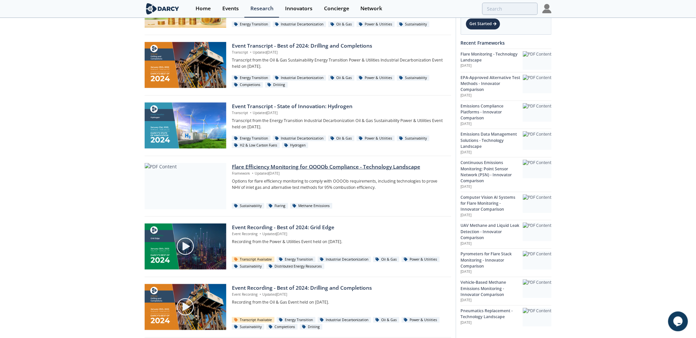
click at [284, 170] on div "Flare Efficiency Monitoring for OOOOb Compliance - Technology Landscape" at bounding box center [339, 167] width 214 height 8
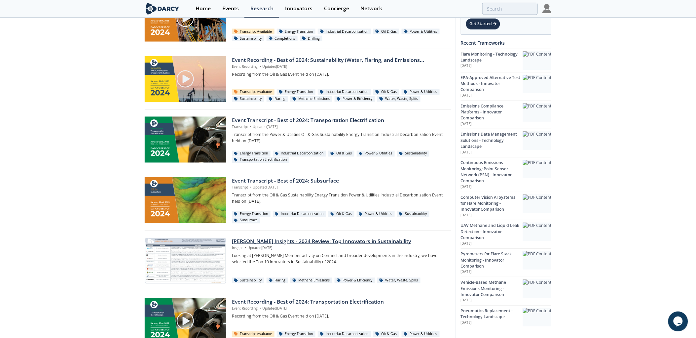
scroll to position [5791, 0]
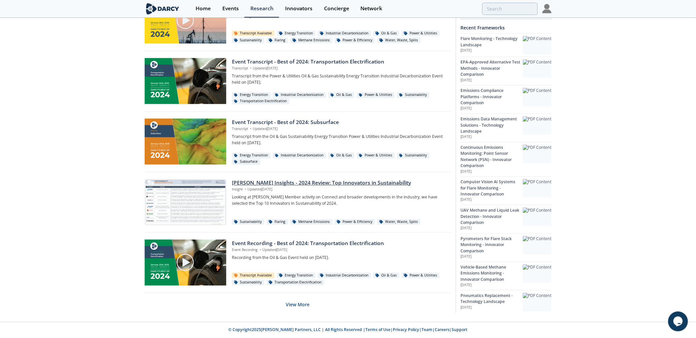
click at [282, 184] on div "Darcy Insights - 2024 Review: Top Innovators in Sustainability" at bounding box center [339, 183] width 214 height 8
click at [298, 300] on button "View More" at bounding box center [298, 304] width 24 height 16
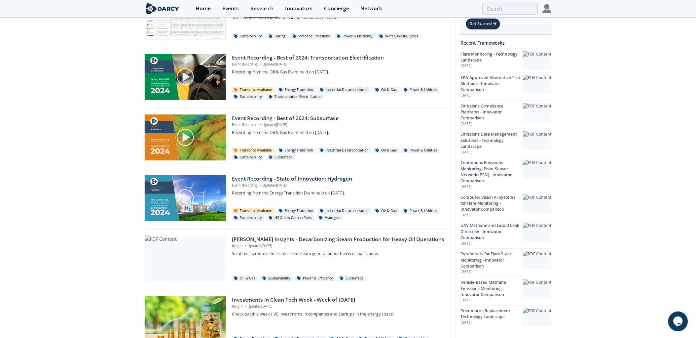
scroll to position [6011, 0]
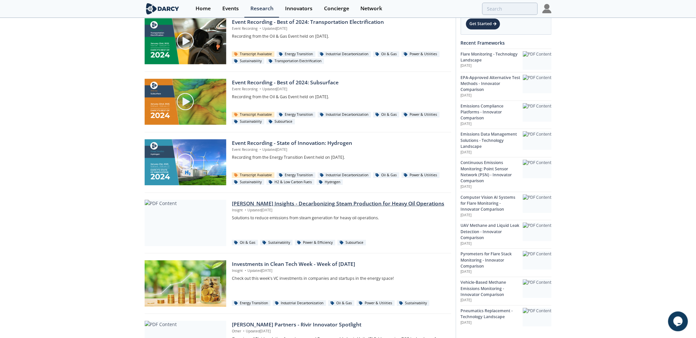
click at [328, 204] on div "Darcy Insights - Decarbonizing Steam Production for Heavy Oil Operations" at bounding box center [339, 204] width 214 height 8
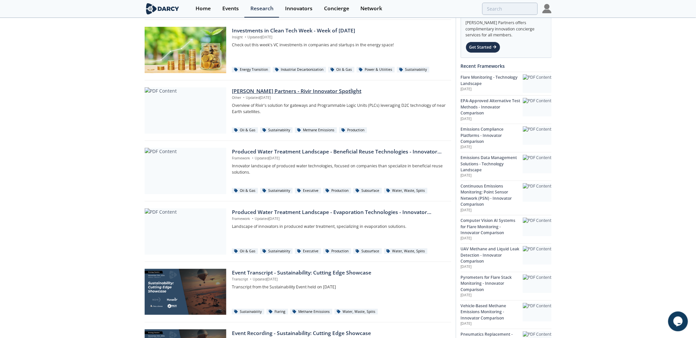
scroll to position [6231, 0]
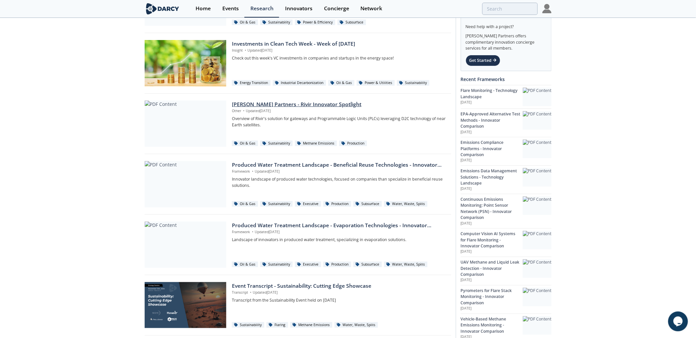
click at [309, 107] on div "Darcy Partners - Rivir Innovator Spotlight" at bounding box center [339, 104] width 214 height 8
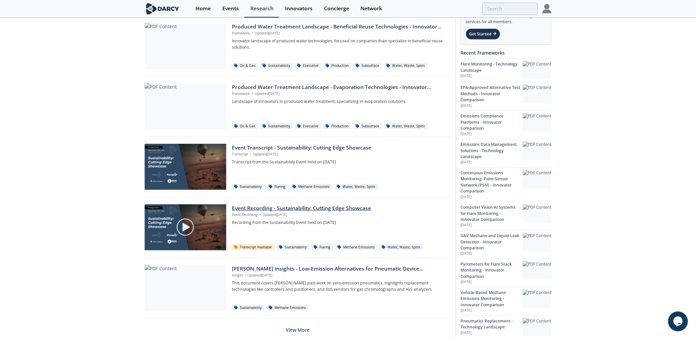
scroll to position [6395, 0]
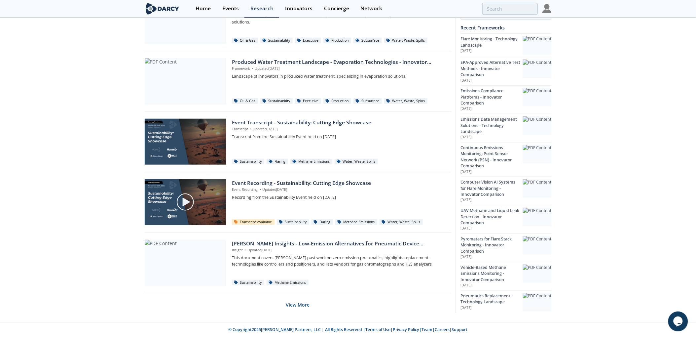
click at [298, 304] on button "View More" at bounding box center [298, 304] width 24 height 16
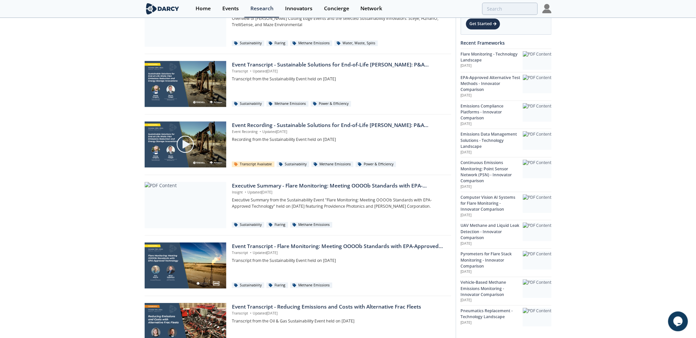
scroll to position [6762, 0]
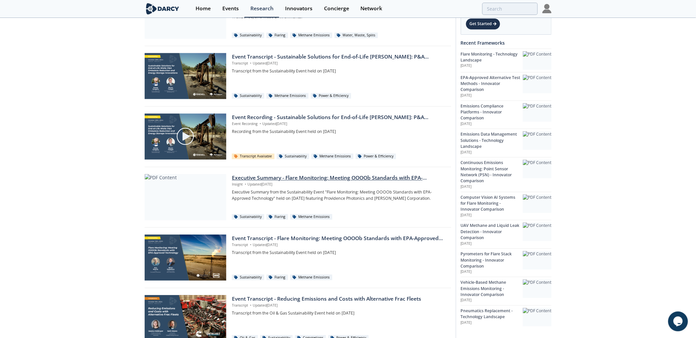
click at [270, 187] on p "Insight • Updated Nov 1, 2024" at bounding box center [339, 184] width 214 height 5
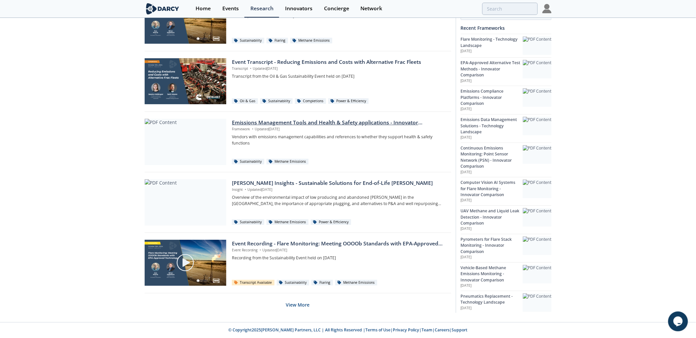
scroll to position [7000, 0]
click at [299, 303] on button "View More" at bounding box center [298, 304] width 24 height 16
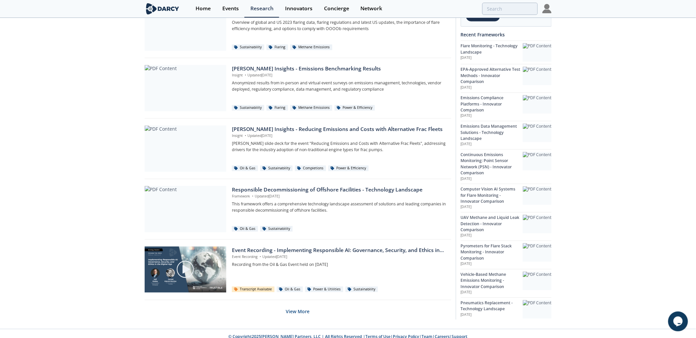
scroll to position [7605, 0]
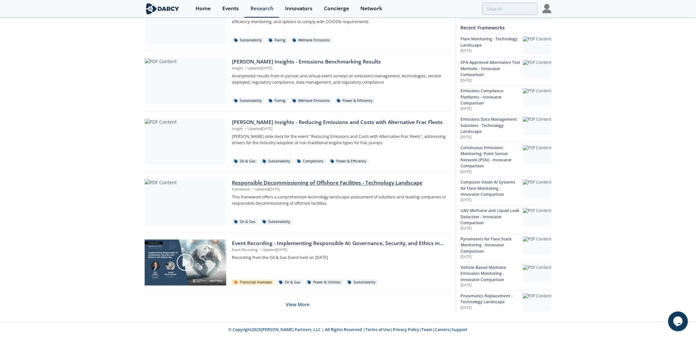
click at [274, 184] on div "Responsible Decommissioning of Offshore Facilities - Technology Landscape" at bounding box center [339, 183] width 214 height 8
click at [305, 303] on button "View More" at bounding box center [298, 304] width 24 height 16
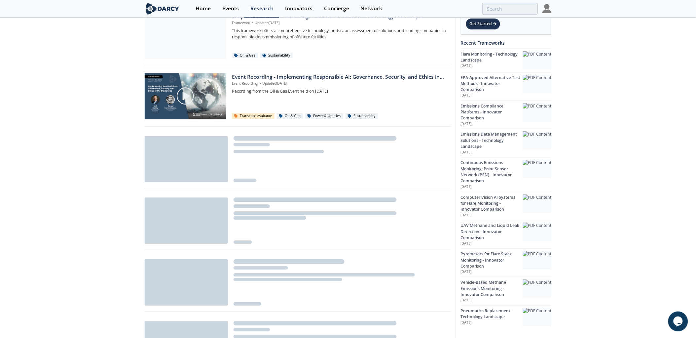
scroll to position [7789, 0]
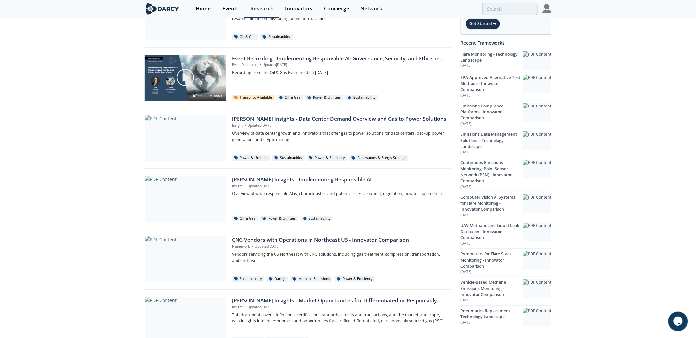
click at [295, 245] on p "Framework • Updated Sep 30, 2024" at bounding box center [339, 246] width 214 height 5
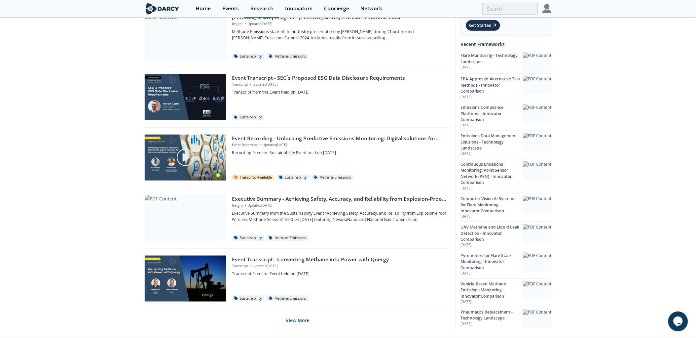
scroll to position [8210, 0]
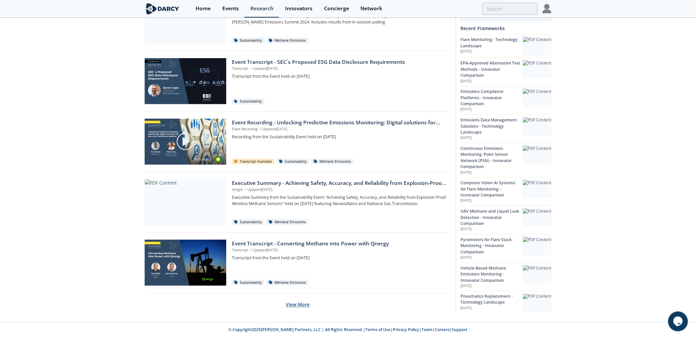
click at [298, 299] on button "View More" at bounding box center [298, 304] width 24 height 16
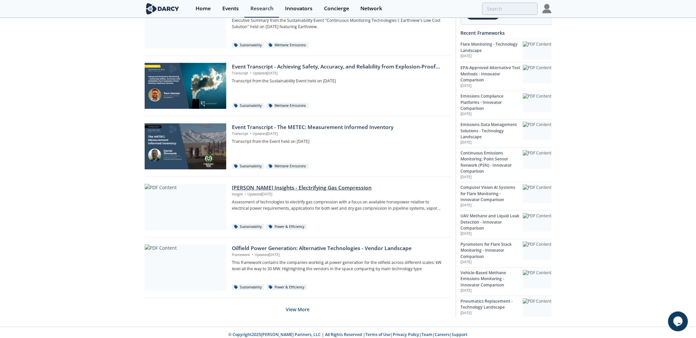
scroll to position [8814, 0]
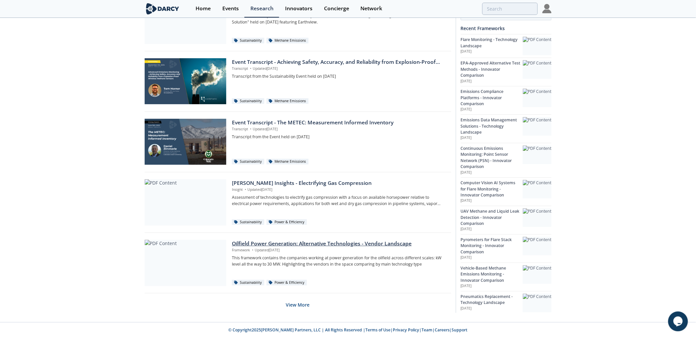
click at [303, 245] on div "Oilfield Power Generation: Alternative Technologies - Vendor Landscape" at bounding box center [339, 244] width 214 height 8
click at [294, 301] on button "View More" at bounding box center [298, 304] width 24 height 16
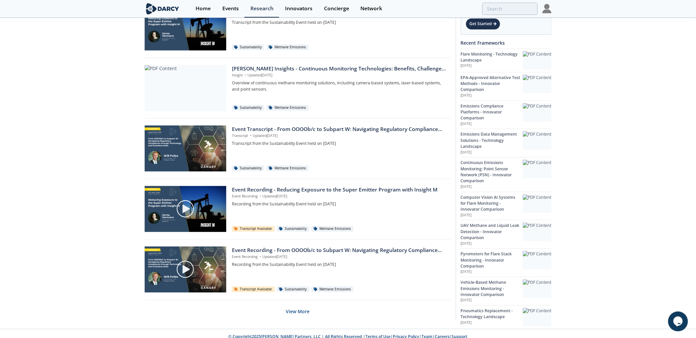
scroll to position [9419, 0]
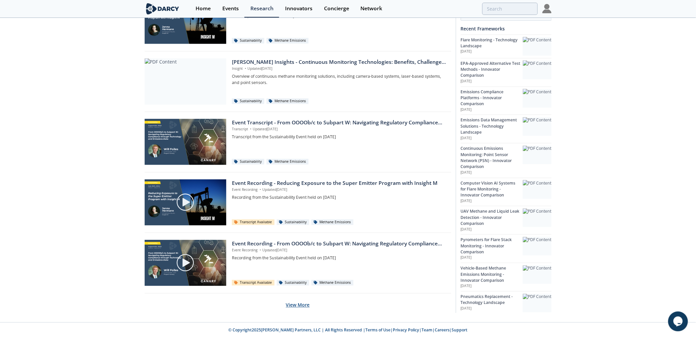
click at [304, 305] on button "View More" at bounding box center [298, 304] width 24 height 16
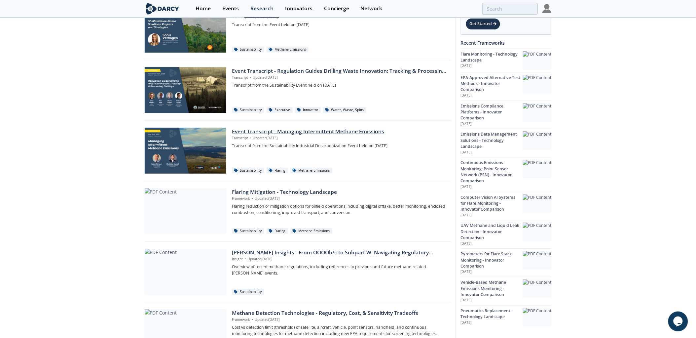
scroll to position [9897, 0]
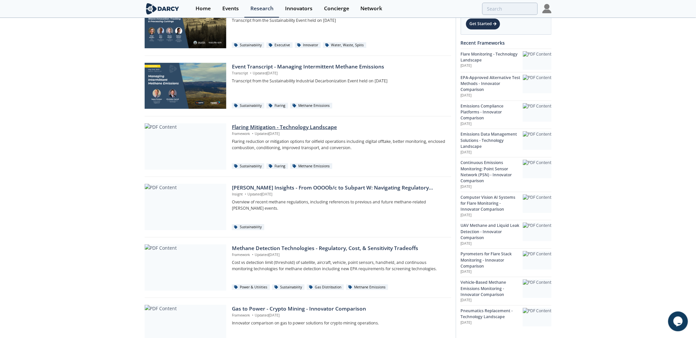
click at [296, 131] on div "Flaring Mitigation - Technology Landscape" at bounding box center [339, 127] width 214 height 8
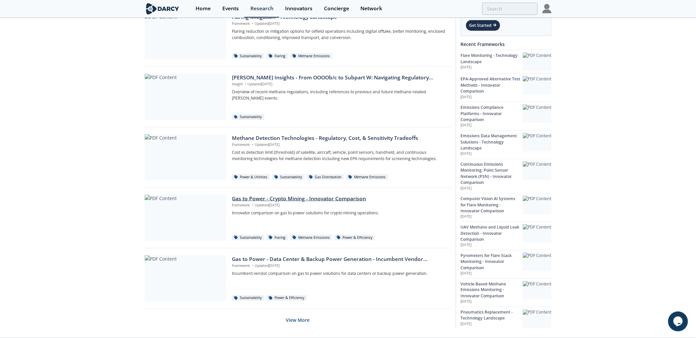
scroll to position [10024, 0]
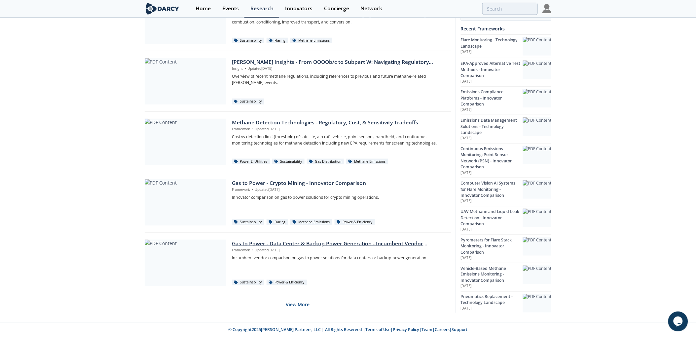
click at [308, 250] on p "Framework • Updated Aug 2, 2024" at bounding box center [339, 249] width 214 height 5
click at [308, 301] on button "View More" at bounding box center [298, 304] width 24 height 16
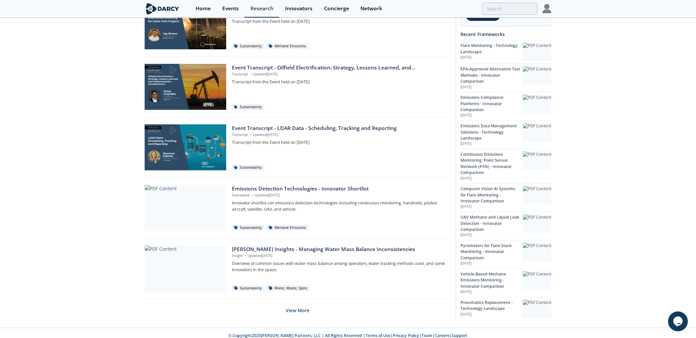
scroll to position [10629, 0]
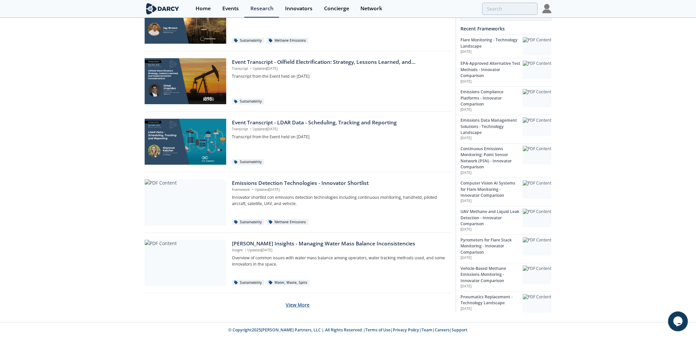
click at [294, 299] on button "View More" at bounding box center [298, 304] width 24 height 16
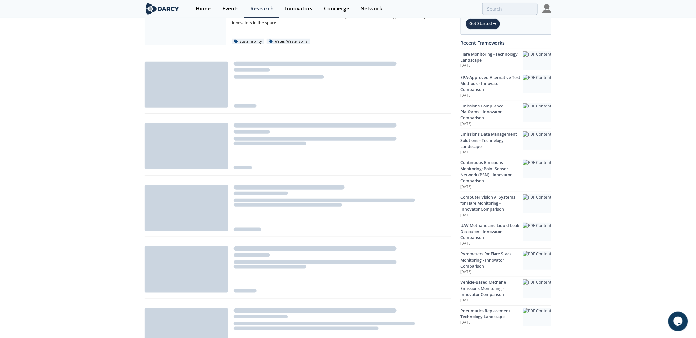
scroll to position [10886, 0]
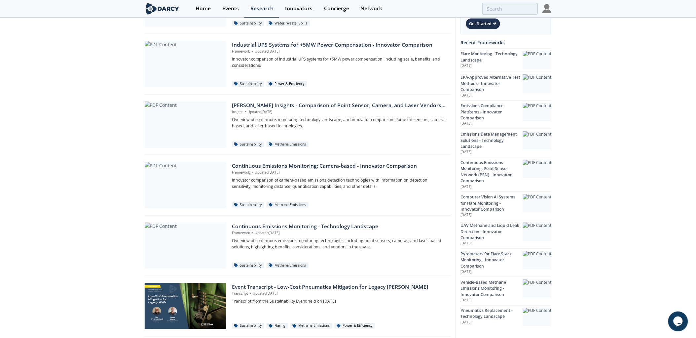
click at [356, 49] on div "Industrial UPS Systems for +5MW Power Compensation - Innovator Comparison" at bounding box center [339, 45] width 214 height 8
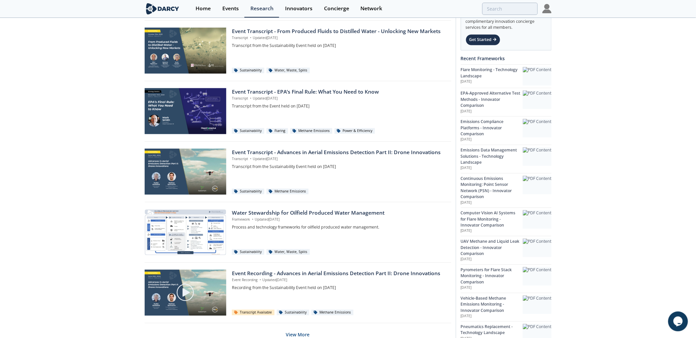
scroll to position [11233, 0]
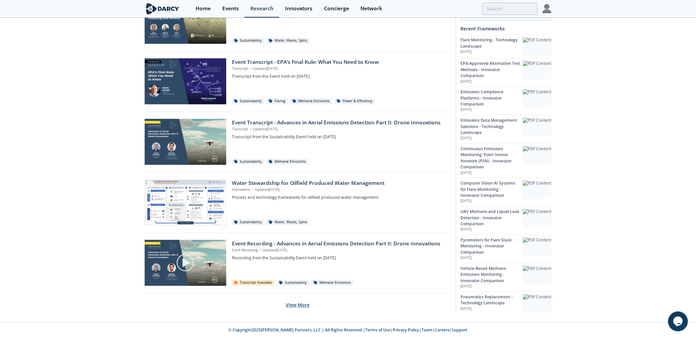
click at [305, 306] on button "View More" at bounding box center [298, 304] width 24 height 16
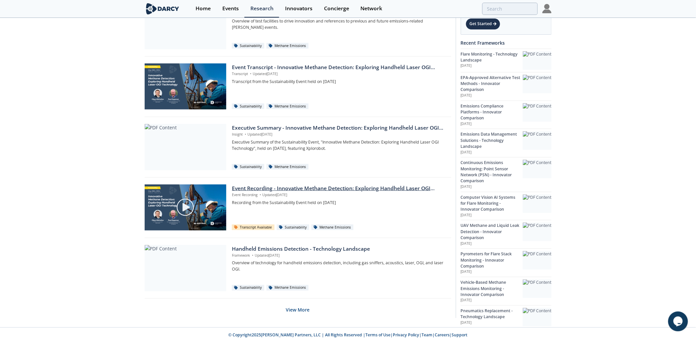
scroll to position [11839, 0]
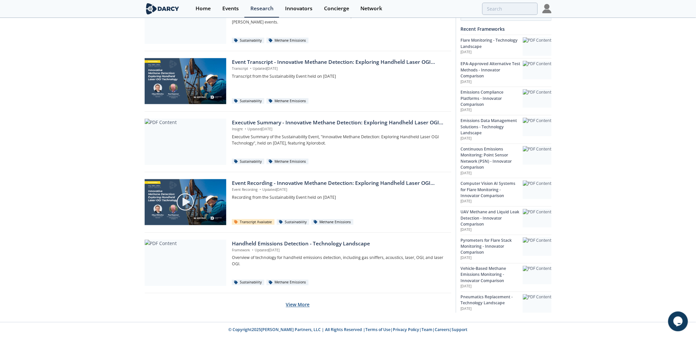
click at [291, 301] on button "View More" at bounding box center [298, 304] width 24 height 16
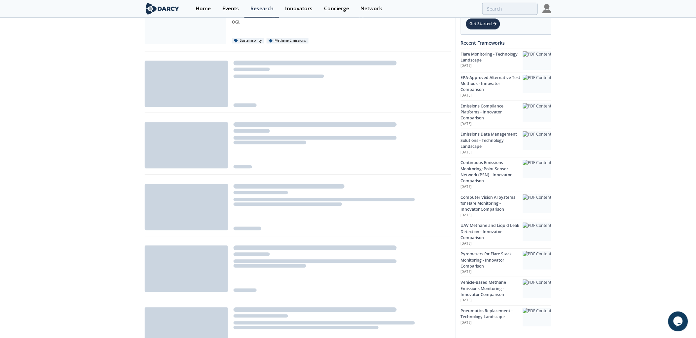
scroll to position [12096, 0]
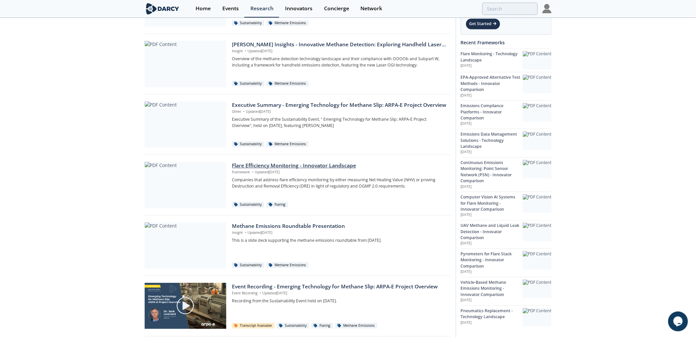
click at [301, 169] on div "Flare Efficiency Monitoring - Innovator Landscape" at bounding box center [339, 166] width 214 height 8
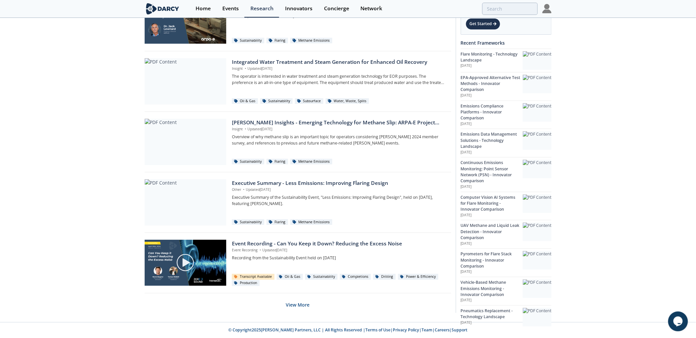
scroll to position [12443, 0]
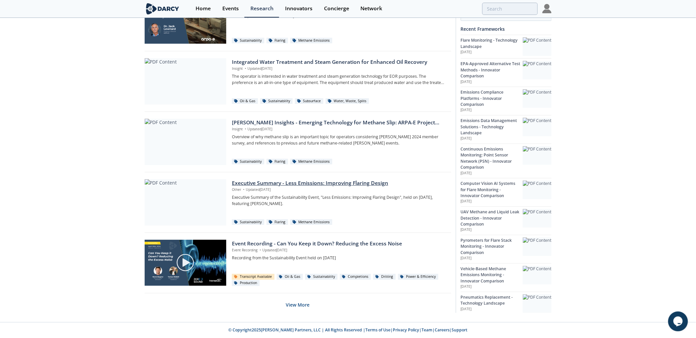
click at [301, 187] on div "Executive Summary - Less Emissions: Improving Flaring Design" at bounding box center [339, 183] width 214 height 8
click at [304, 307] on button "View More" at bounding box center [298, 304] width 24 height 16
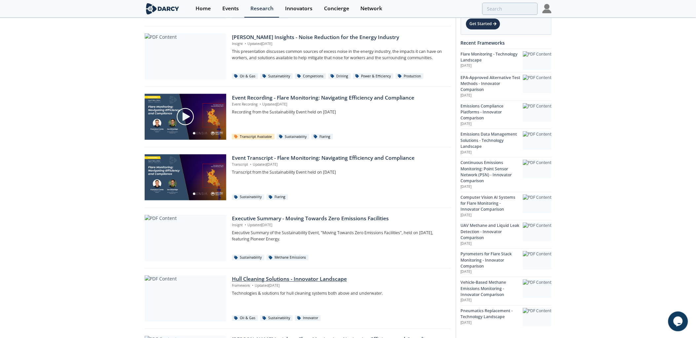
scroll to position [12884, 0]
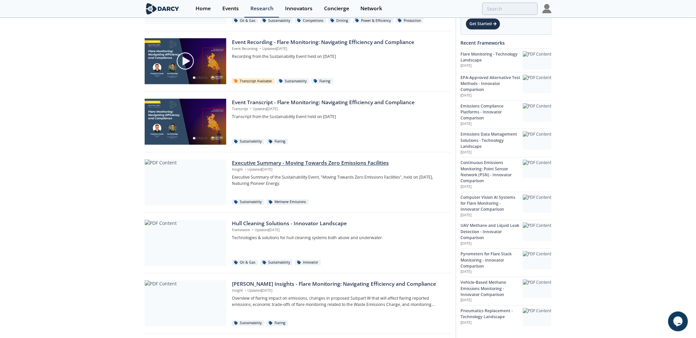
click at [260, 162] on div "Executive Summary - Moving Towards Zero Emissions Facilities" at bounding box center [339, 163] width 214 height 8
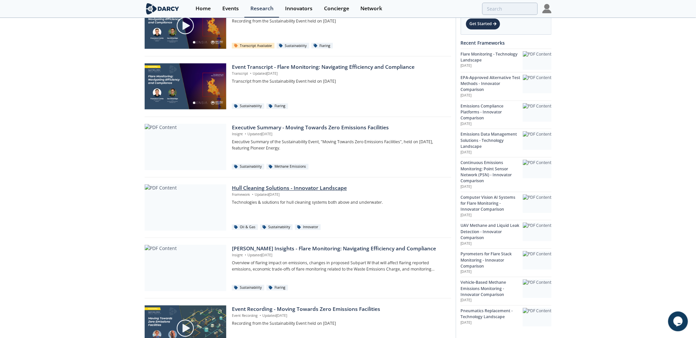
scroll to position [12994, 0]
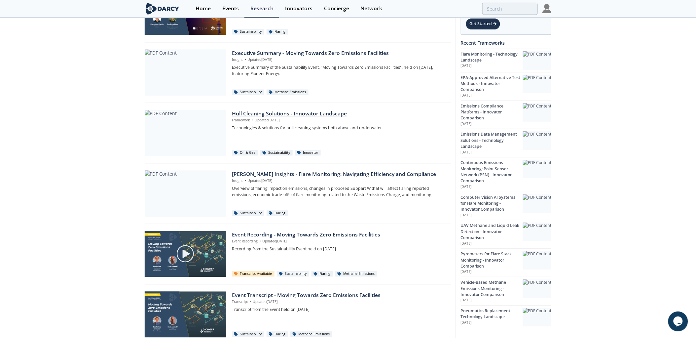
click at [274, 118] on div "Hull Cleaning Solutions - Innovator Landscape" at bounding box center [339, 114] width 214 height 8
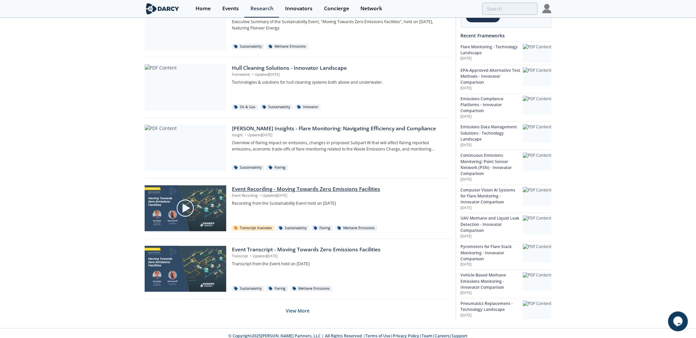
scroll to position [13048, 0]
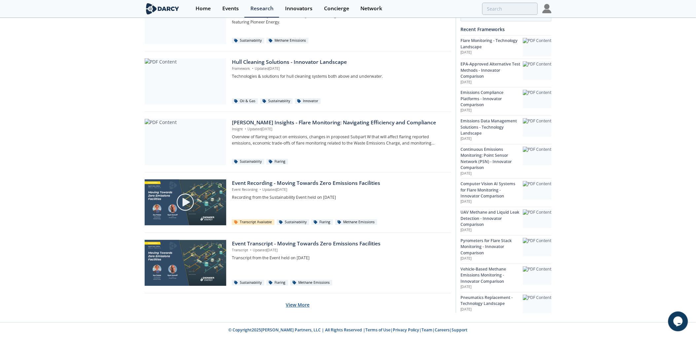
click at [294, 304] on button "View More" at bounding box center [298, 304] width 24 height 16
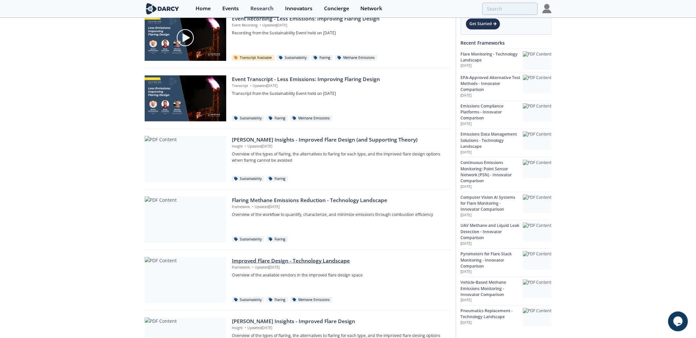
scroll to position [13525, 0]
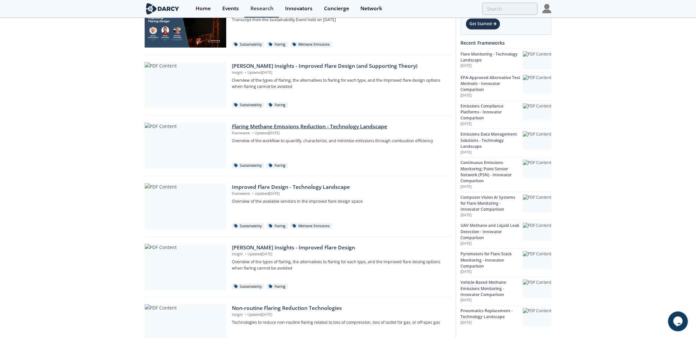
click at [275, 135] on p "Framework • Updated Mar 19, 2024" at bounding box center [339, 133] width 214 height 5
drag, startPoint x: 275, startPoint y: 135, endPoint x: 72, endPoint y: 172, distance: 206.2
click at [326, 185] on div "Improved Flare Design - Technology Landscape Framework • Updated Mar 19, 2024 O…" at bounding box center [298, 207] width 307 height 57
click at [325, 187] on div "Improved Flare Design - Technology Landscape" at bounding box center [339, 187] width 214 height 8
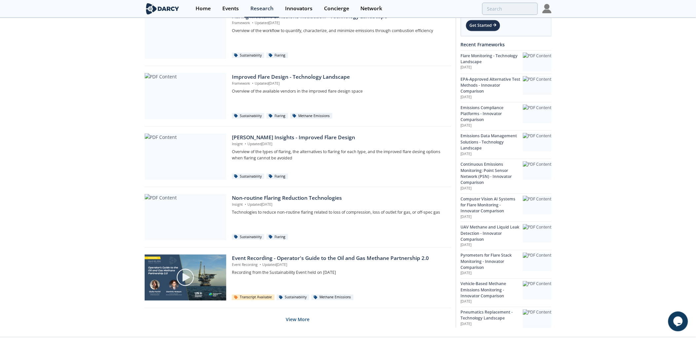
scroll to position [13653, 0]
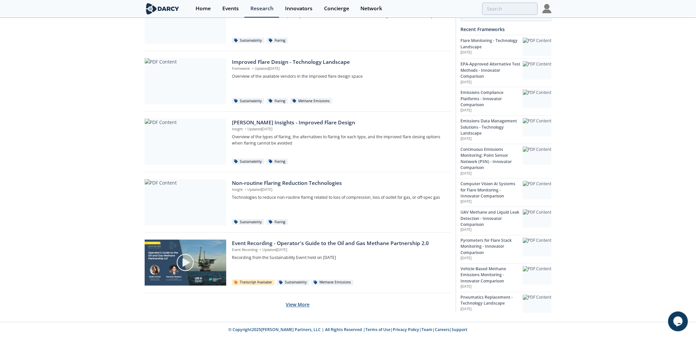
click at [304, 303] on button "View More" at bounding box center [298, 304] width 24 height 16
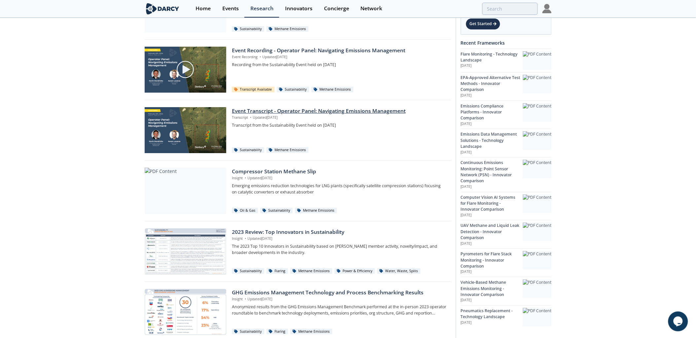
scroll to position [14258, 0]
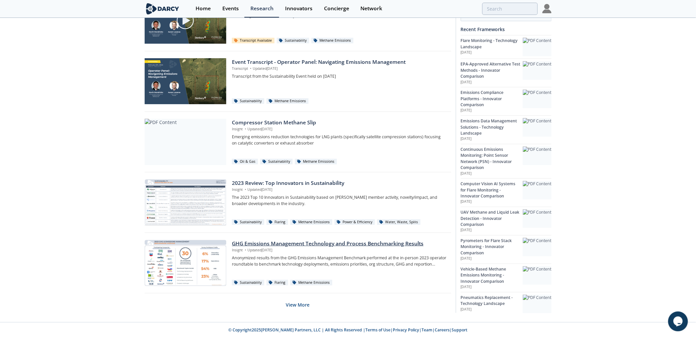
click at [314, 249] on p "Insight • Updated Feb 7, 2024" at bounding box center [339, 249] width 214 height 5
click at [295, 184] on div "2023 Review: Top Innovators in Sustainability" at bounding box center [339, 183] width 214 height 8
click at [309, 303] on button "View More" at bounding box center [298, 304] width 24 height 16
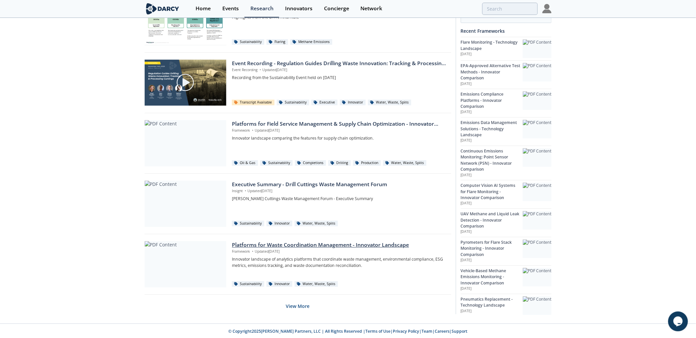
scroll to position [14862, 0]
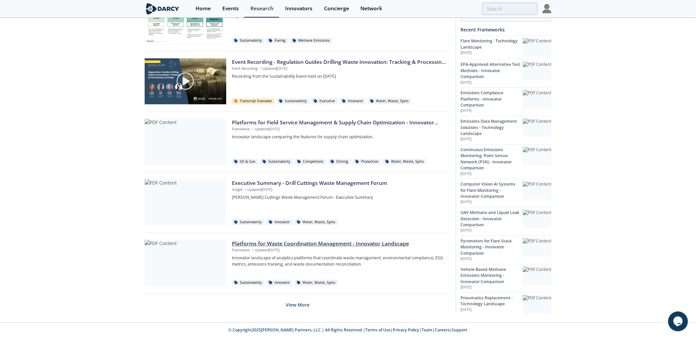
click at [275, 249] on p "Framework • Updated Nov 14, 2023" at bounding box center [339, 249] width 214 height 5
click at [308, 302] on button "View More" at bounding box center [298, 304] width 24 height 16
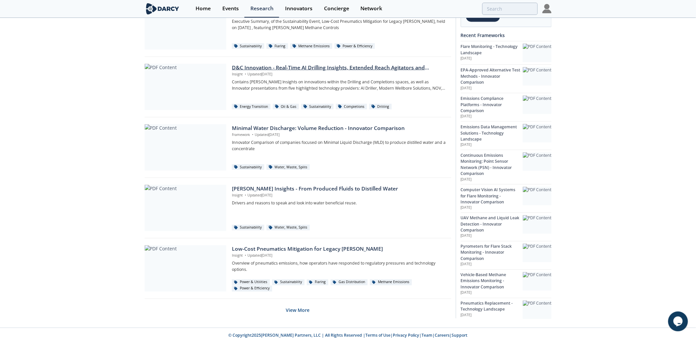
scroll to position [15467, 0]
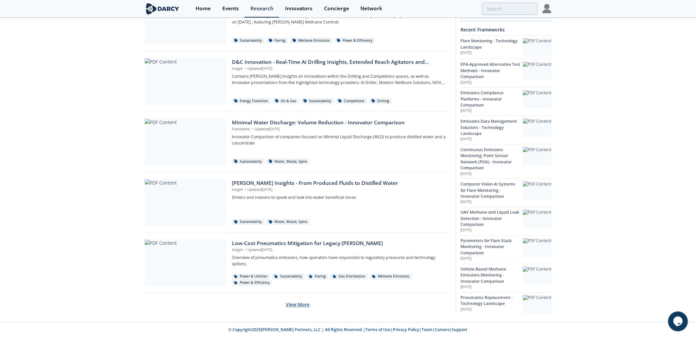
click at [294, 309] on button "View More" at bounding box center [298, 304] width 24 height 16
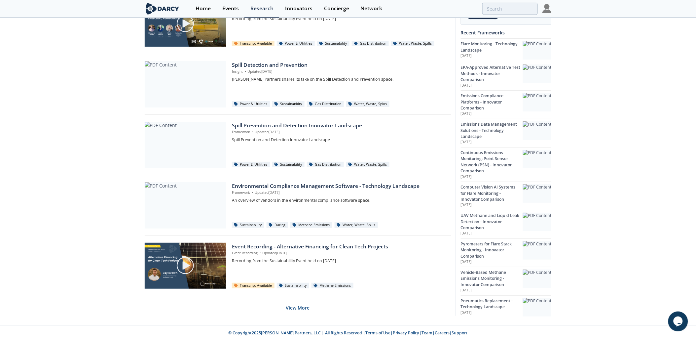
scroll to position [16072, 0]
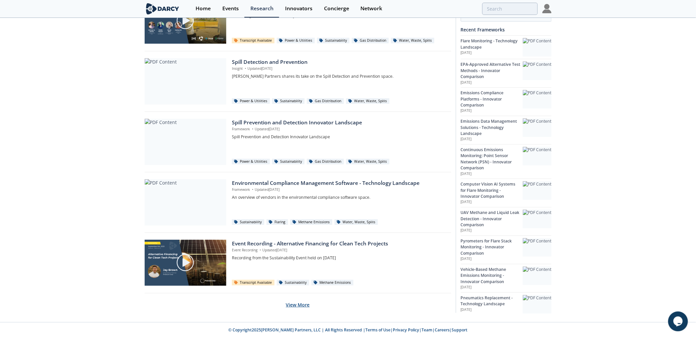
click at [296, 308] on button "View More" at bounding box center [298, 304] width 24 height 16
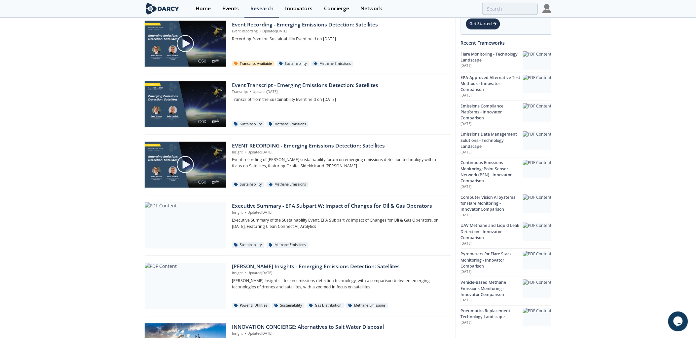
scroll to position [16439, 0]
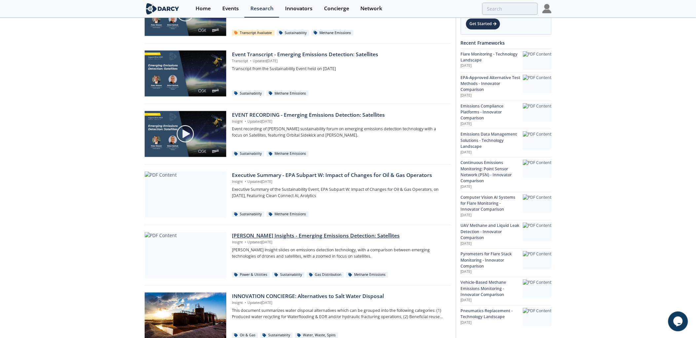
drag, startPoint x: 288, startPoint y: 291, endPoint x: 203, endPoint y: 242, distance: 98.3
drag, startPoint x: 203, startPoint y: 242, endPoint x: 85, endPoint y: 220, distance: 119.6
click at [297, 179] on div "Executive Summary - EPA Subpart W: Impact of Changes for Oil & Gas Operators" at bounding box center [339, 175] width 214 height 8
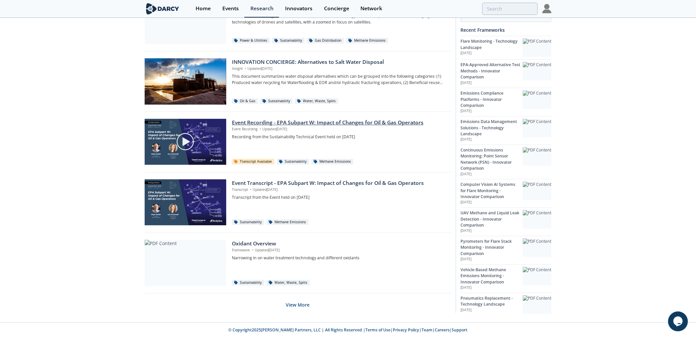
scroll to position [16677, 0]
click at [293, 299] on button "View More" at bounding box center [298, 304] width 24 height 16
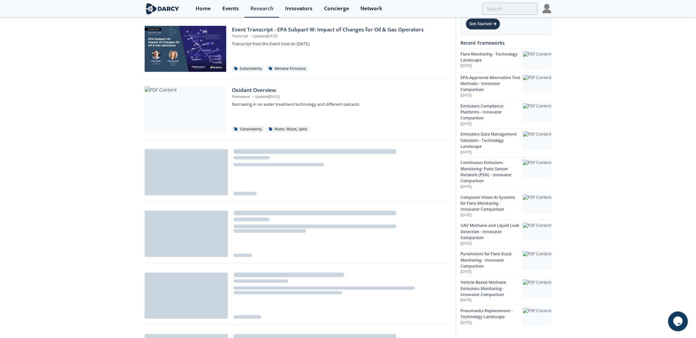
scroll to position [16897, 0]
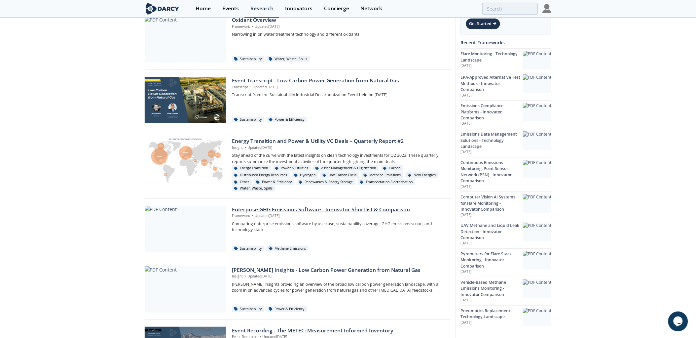
click at [285, 218] on p "Framework • Updated Jun 27, 2023" at bounding box center [339, 215] width 214 height 5
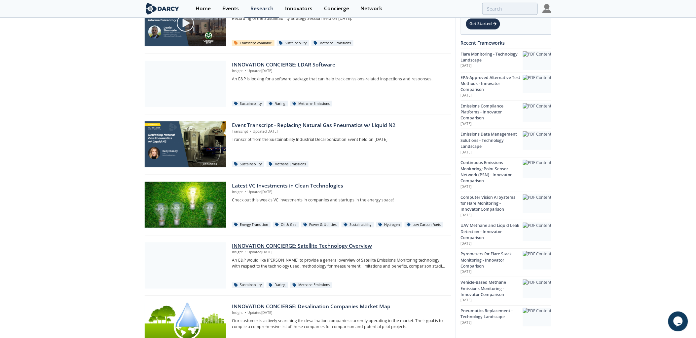
scroll to position [17289, 0]
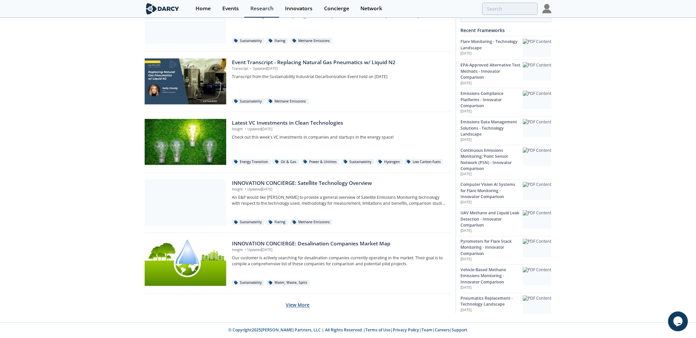
click at [302, 309] on button "View More" at bounding box center [298, 305] width 24 height 16
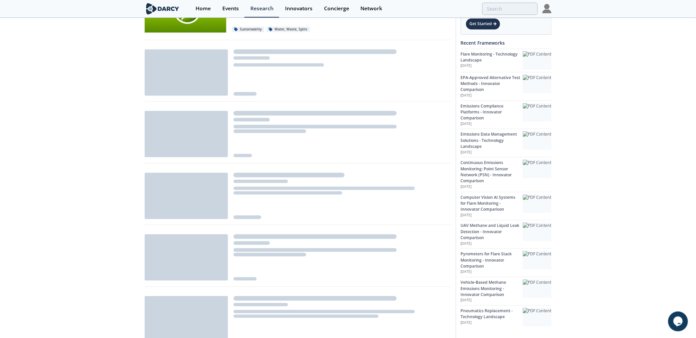
scroll to position [17546, 0]
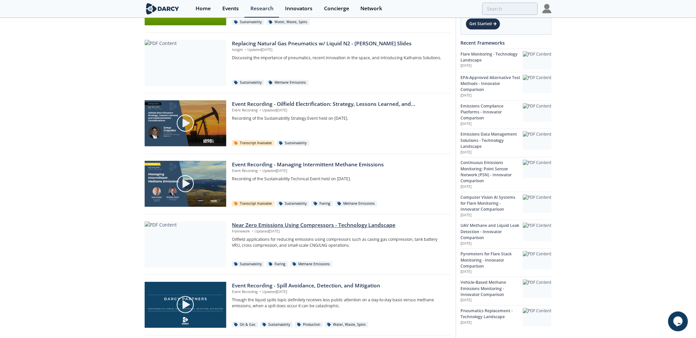
click at [296, 234] on p "Framework • Updated May 2, 2023" at bounding box center [339, 231] width 214 height 5
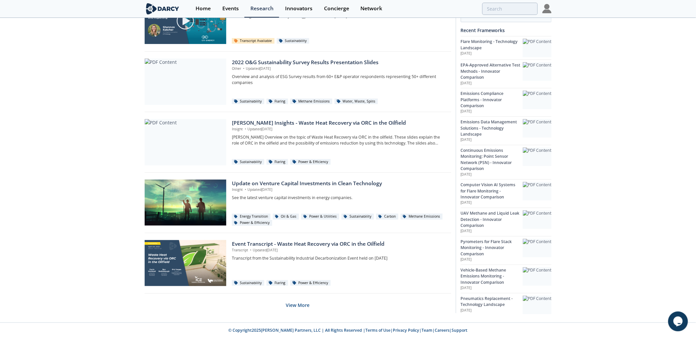
scroll to position [17894, 0]
click at [294, 305] on button "View More" at bounding box center [298, 305] width 24 height 16
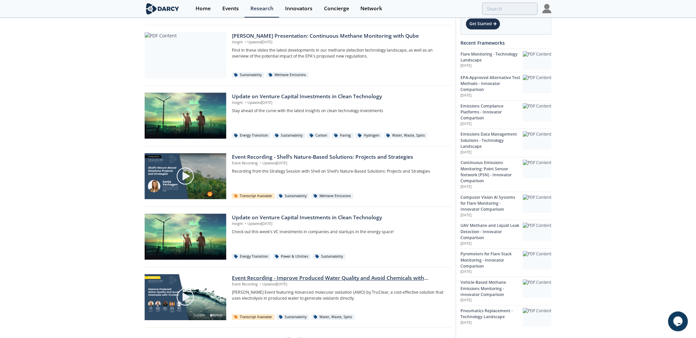
scroll to position [18499, 0]
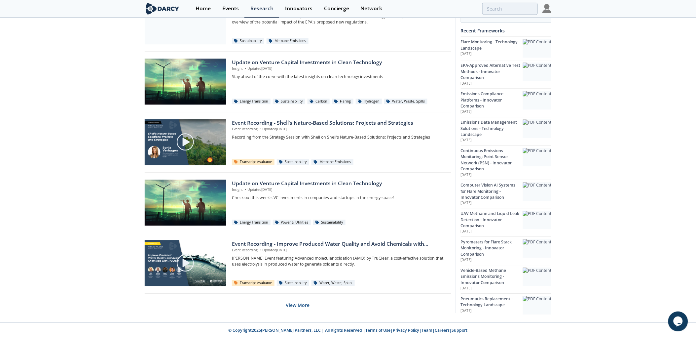
click at [303, 302] on button "View More" at bounding box center [298, 305] width 24 height 16
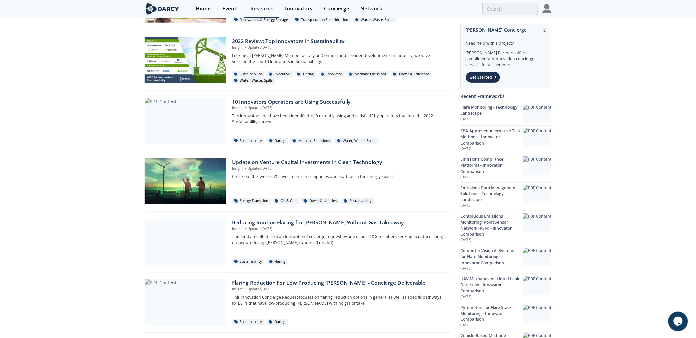
scroll to position [18994, 0]
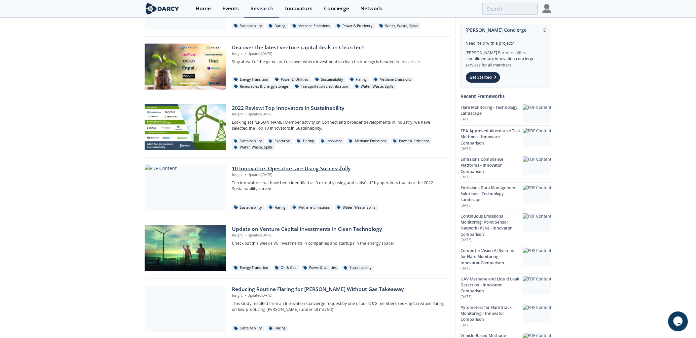
click at [308, 177] on p "Insight • Updated Dec 20, 2022" at bounding box center [339, 174] width 214 height 5
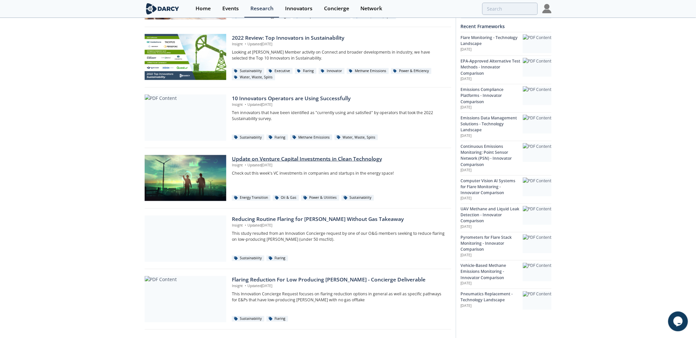
scroll to position [19104, 0]
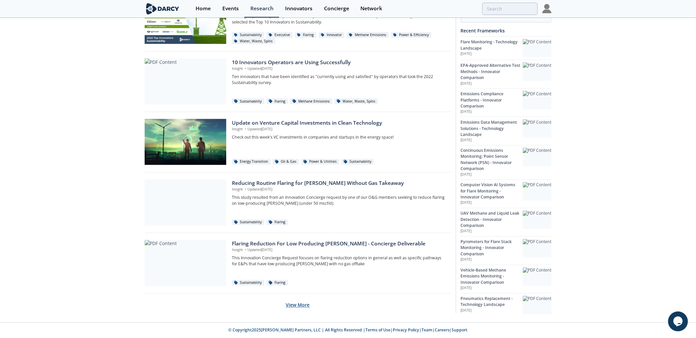
click at [298, 301] on button "View More" at bounding box center [298, 305] width 24 height 16
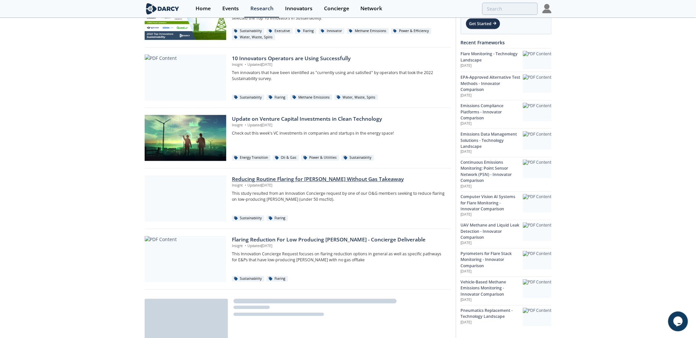
click at [348, 183] on div "Reducing Routine Flaring for Wells Without Gas Takeaway" at bounding box center [339, 179] width 214 height 8
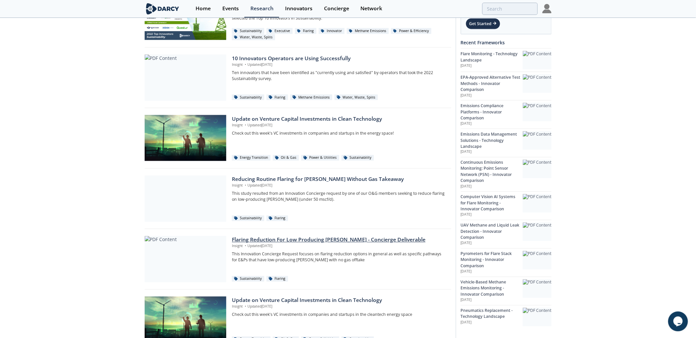
click at [329, 244] on div "Flaring Reduction For Low Producing Wells - Concierge Deliverable" at bounding box center [339, 240] width 214 height 8
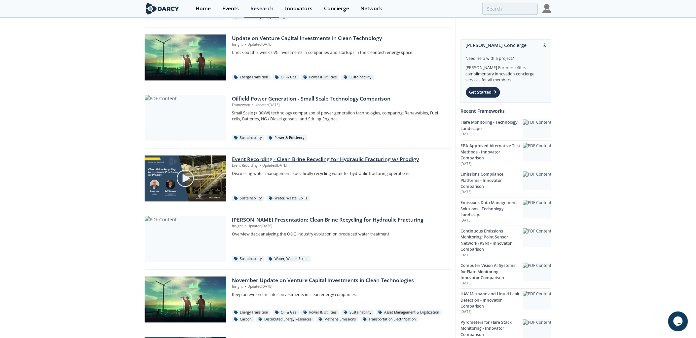
scroll to position [19361, 0]
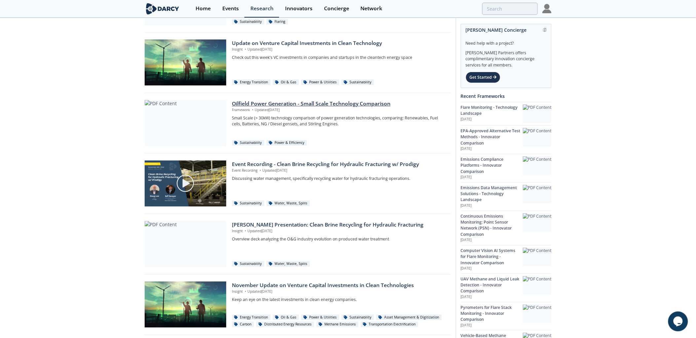
click at [346, 108] on div "Oilfield Power Generation - Small Scale Technology Comparison" at bounding box center [339, 104] width 214 height 8
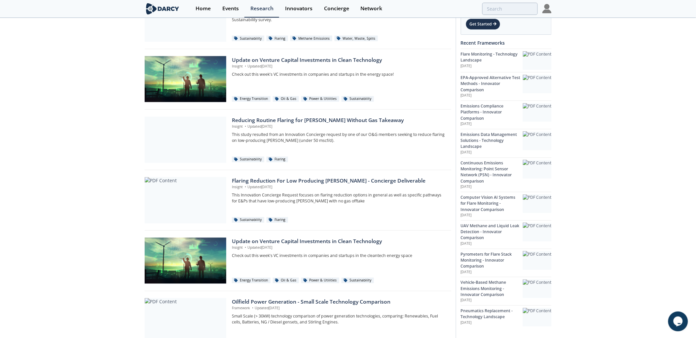
scroll to position [19378, 0]
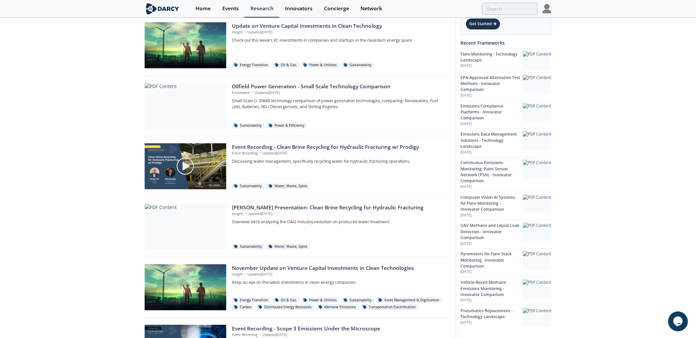
drag, startPoint x: 347, startPoint y: 221, endPoint x: 88, endPoint y: 167, distance: 265.1
